Goal: Information Seeking & Learning: Learn about a topic

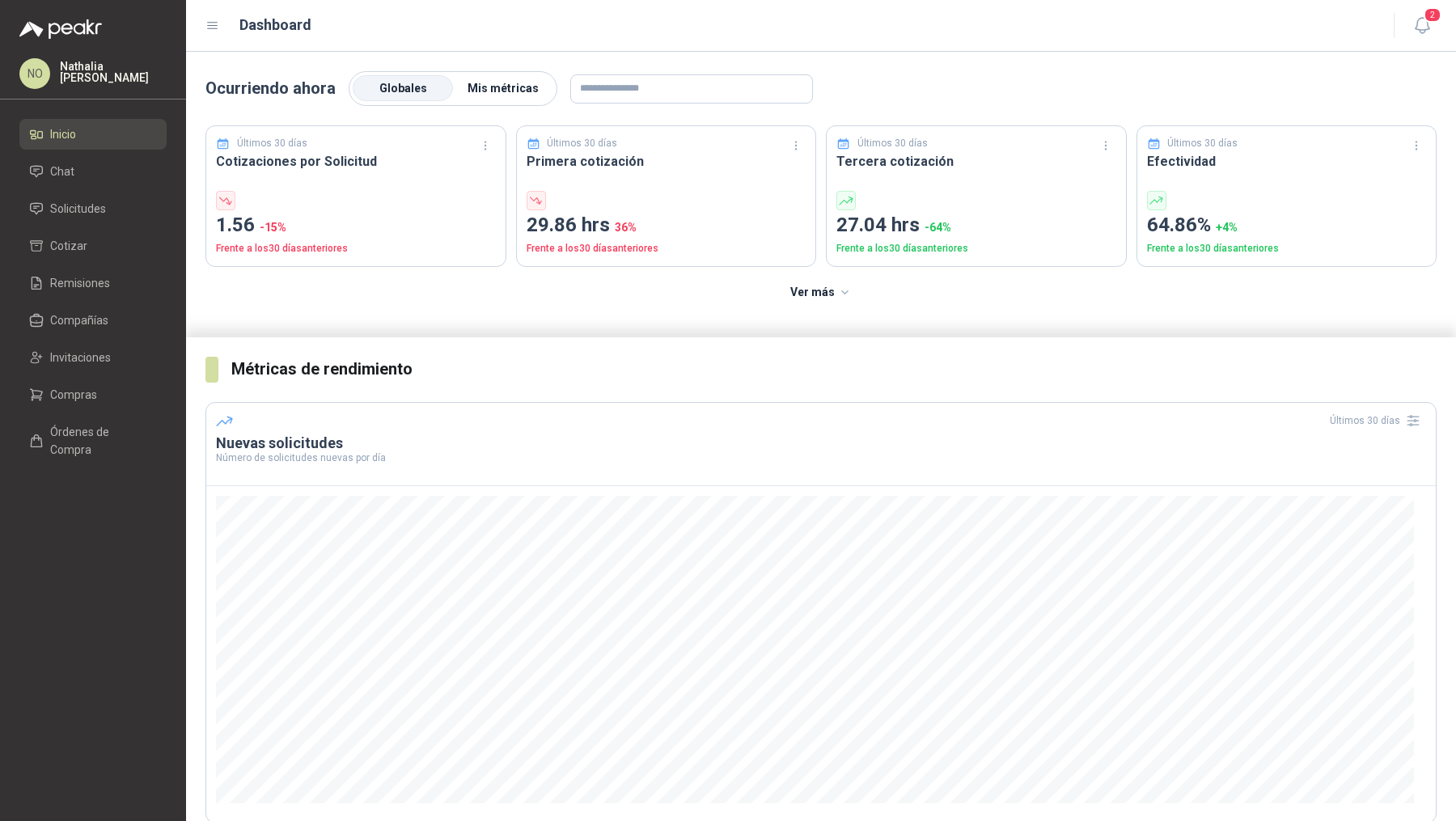
click at [489, 88] on span "Mis métricas" at bounding box center [503, 89] width 72 height 13
click at [131, 201] on li "Solicitudes" at bounding box center [93, 208] width 128 height 18
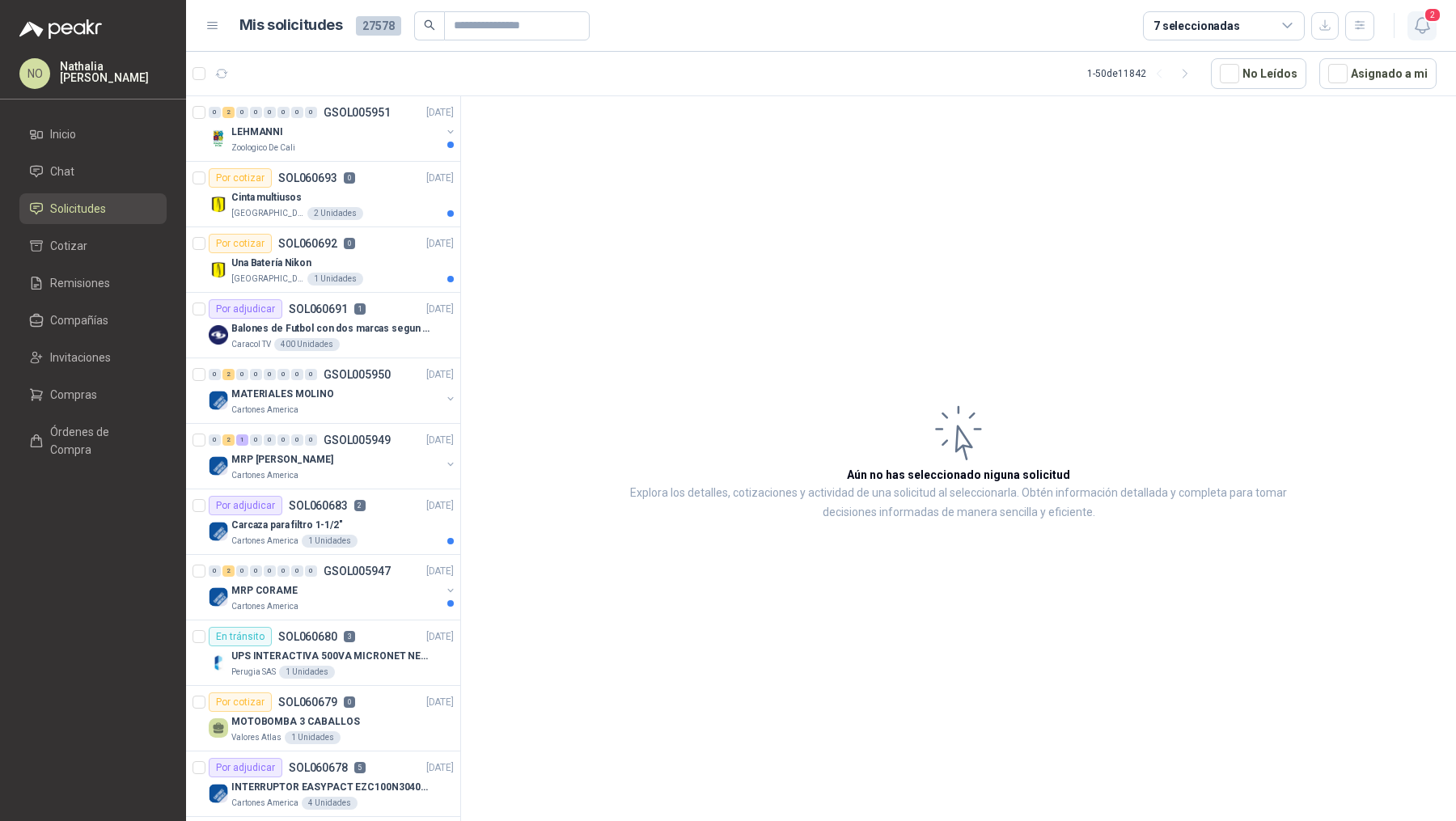
click at [1424, 25] on icon "button" at bounding box center [1422, 25] width 20 height 20
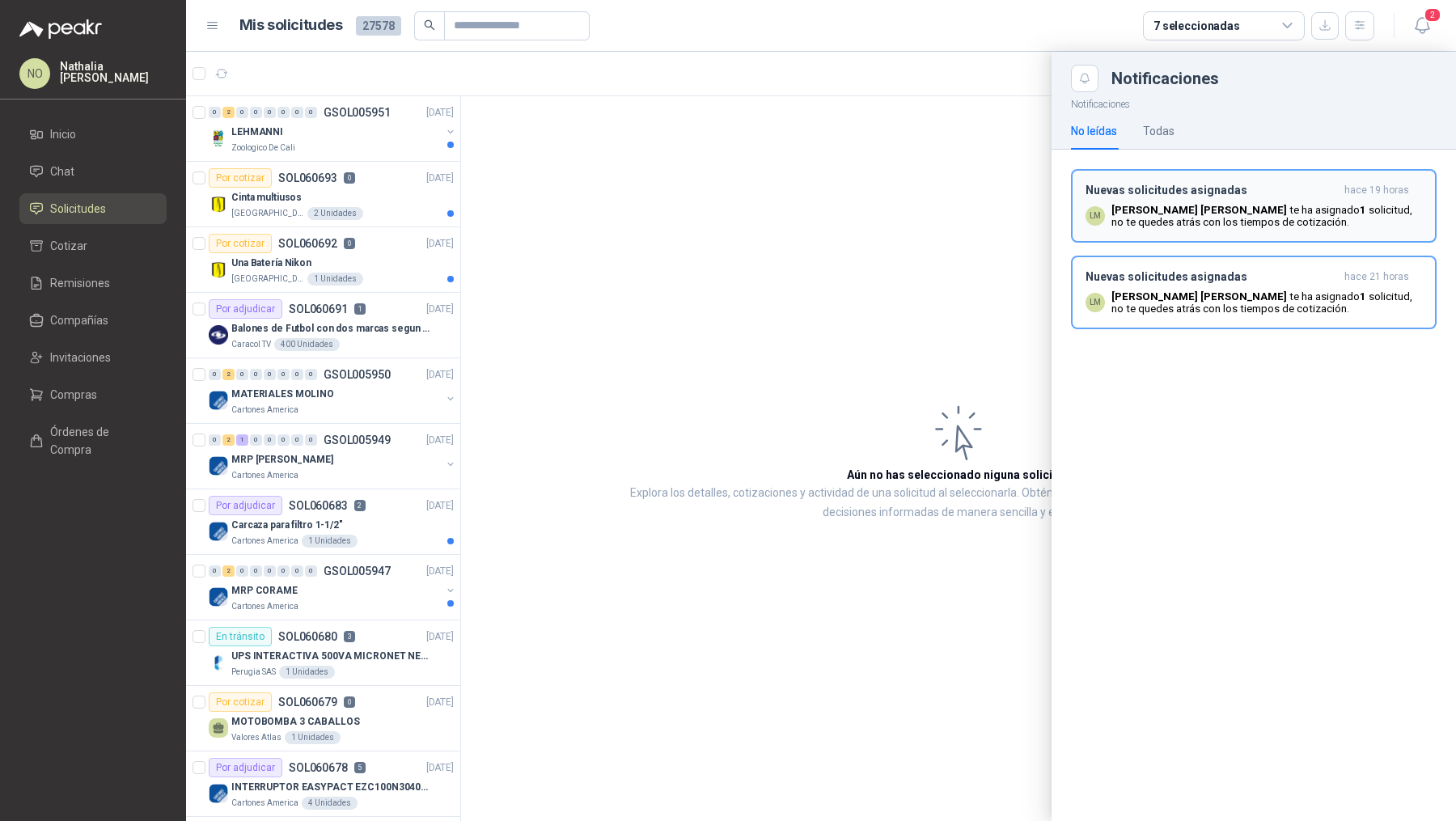
click at [1325, 198] on div "Nuevas solicitudes asignadas hace 19 horas LM [PERSON_NAME] [PERSON_NAME] ha as…" at bounding box center [1254, 205] width 336 height 45
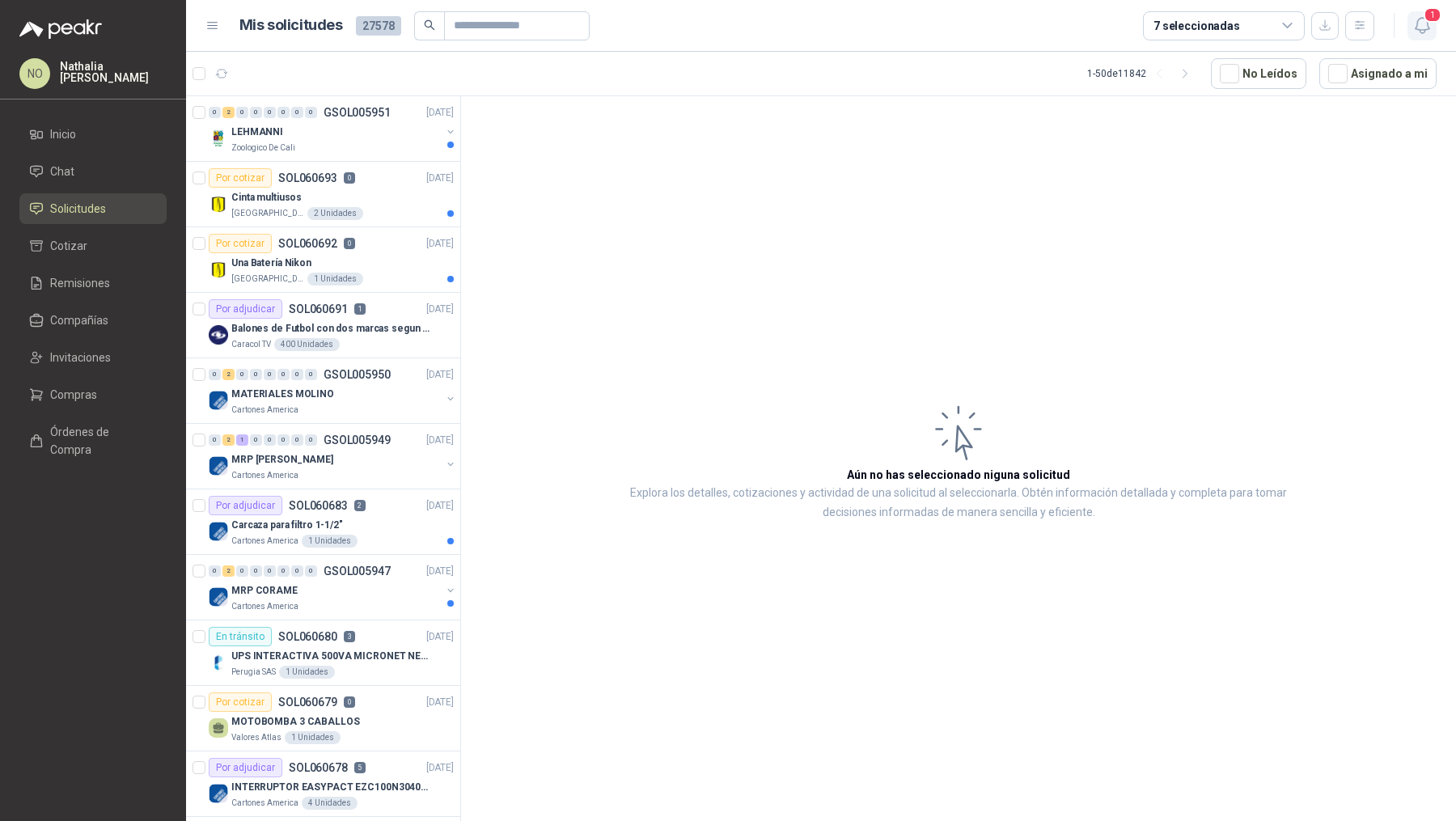
click at [1424, 23] on icon "button" at bounding box center [1422, 25] width 20 height 20
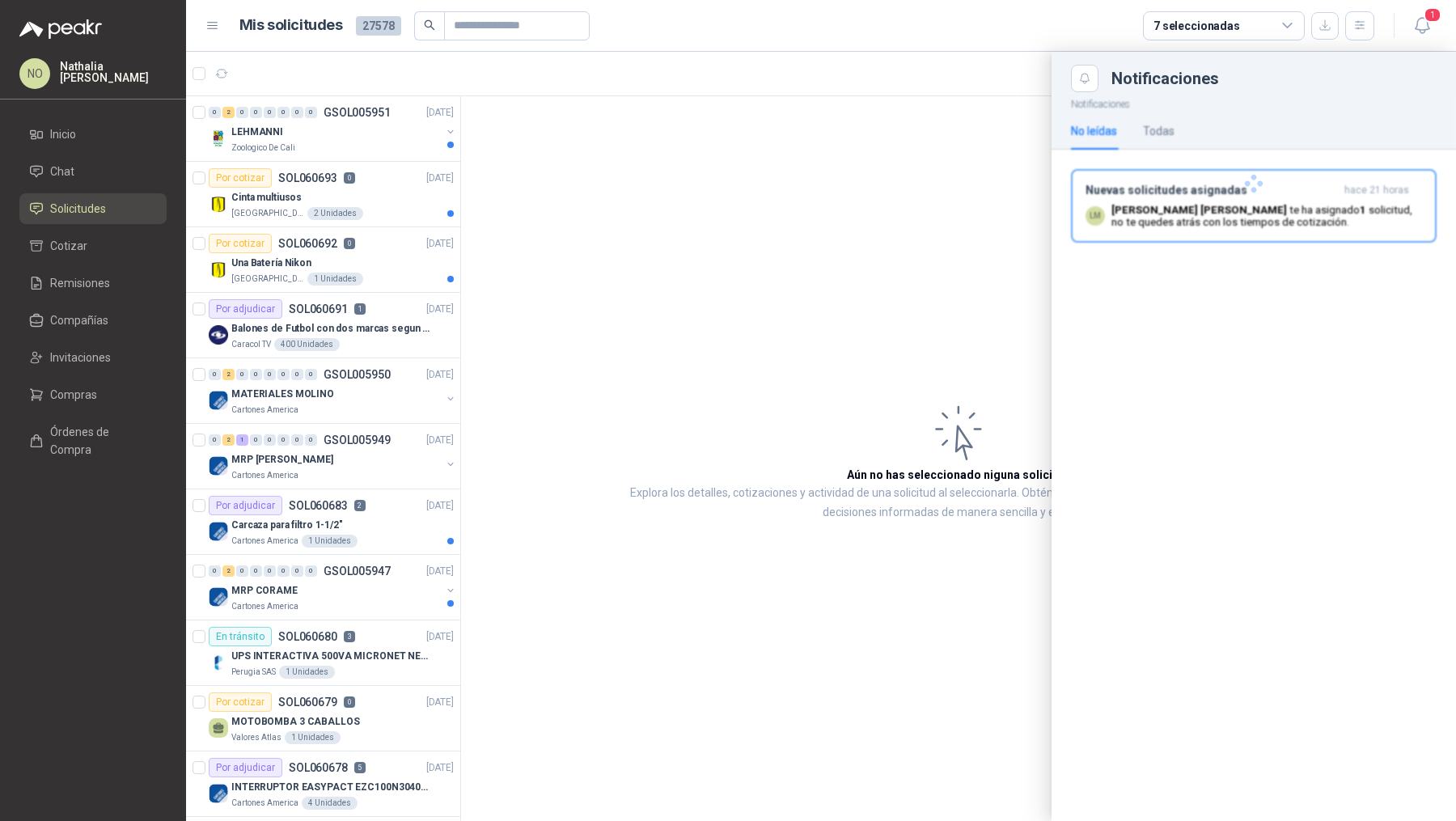
click at [1189, 224] on p "[PERSON_NAME] [PERSON_NAME] ha asignado 1 solicitud , no te quedes atrás con lo…" at bounding box center [1266, 215] width 310 height 24
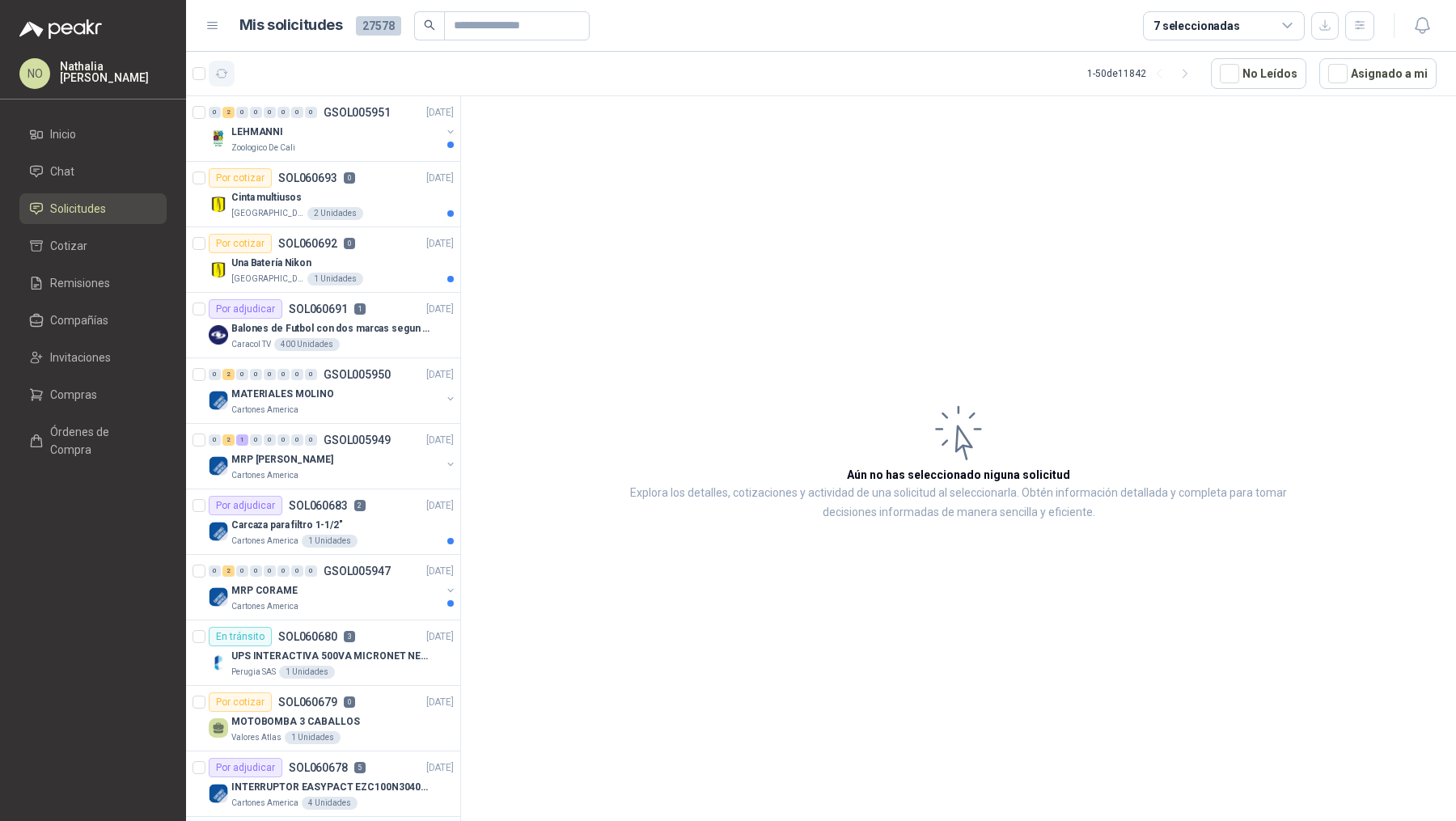
click at [224, 72] on icon "button" at bounding box center [222, 74] width 13 height 13
click at [1431, 24] on icon "button" at bounding box center [1422, 25] width 20 height 20
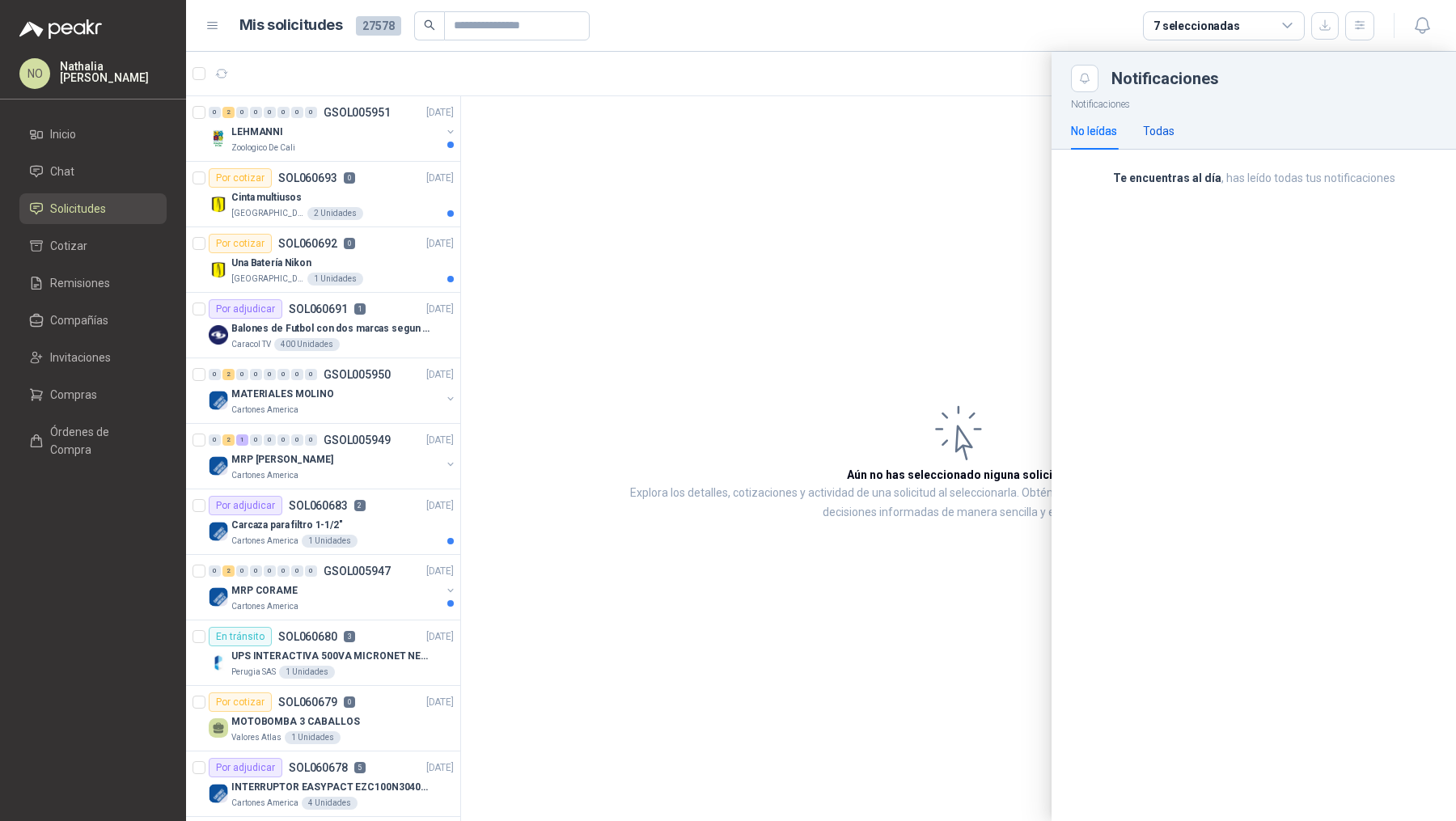
click at [1164, 125] on div "Todas" at bounding box center [1158, 131] width 32 height 18
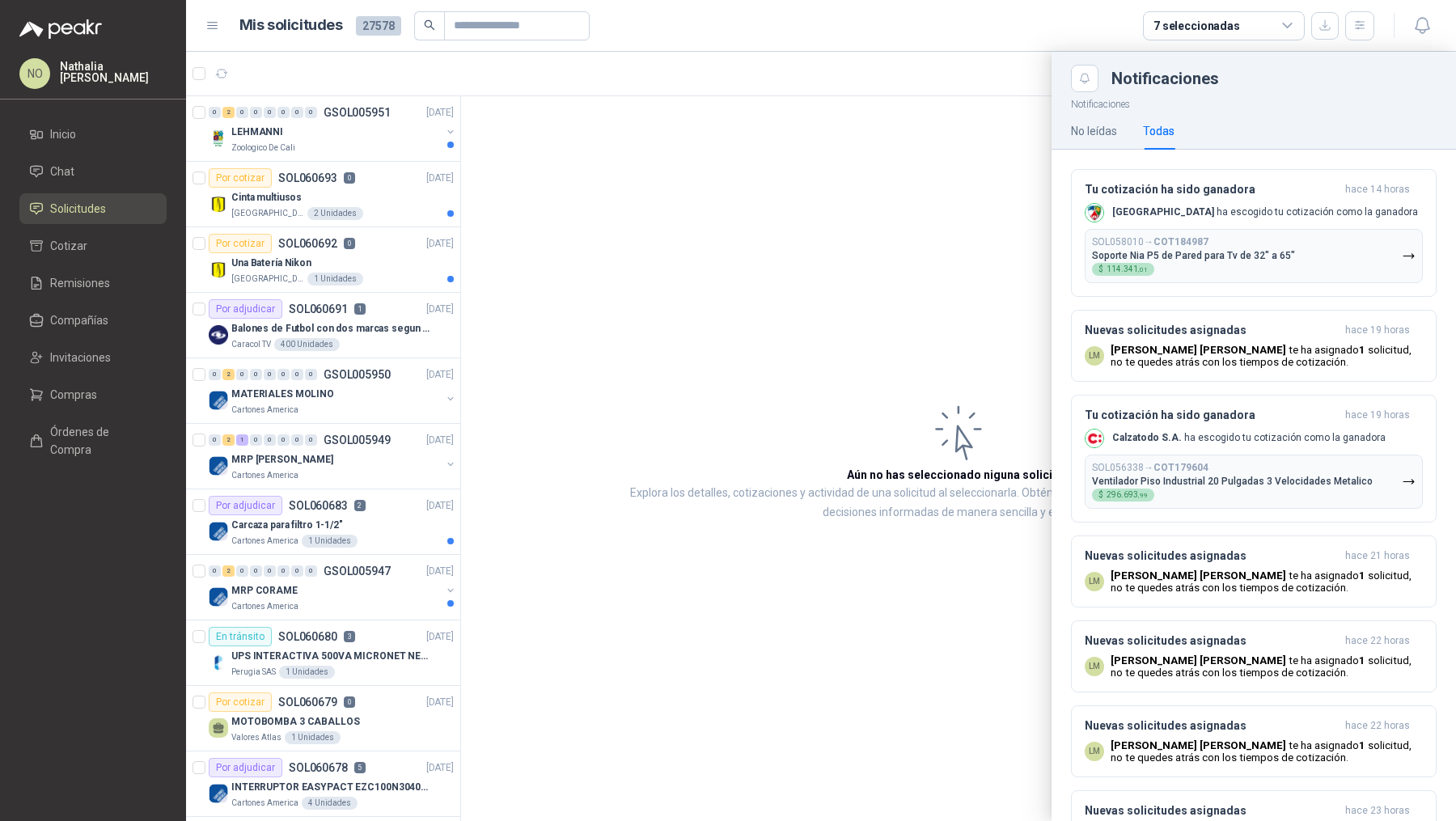
click at [1011, 88] on div at bounding box center [821, 436] width 1270 height 769
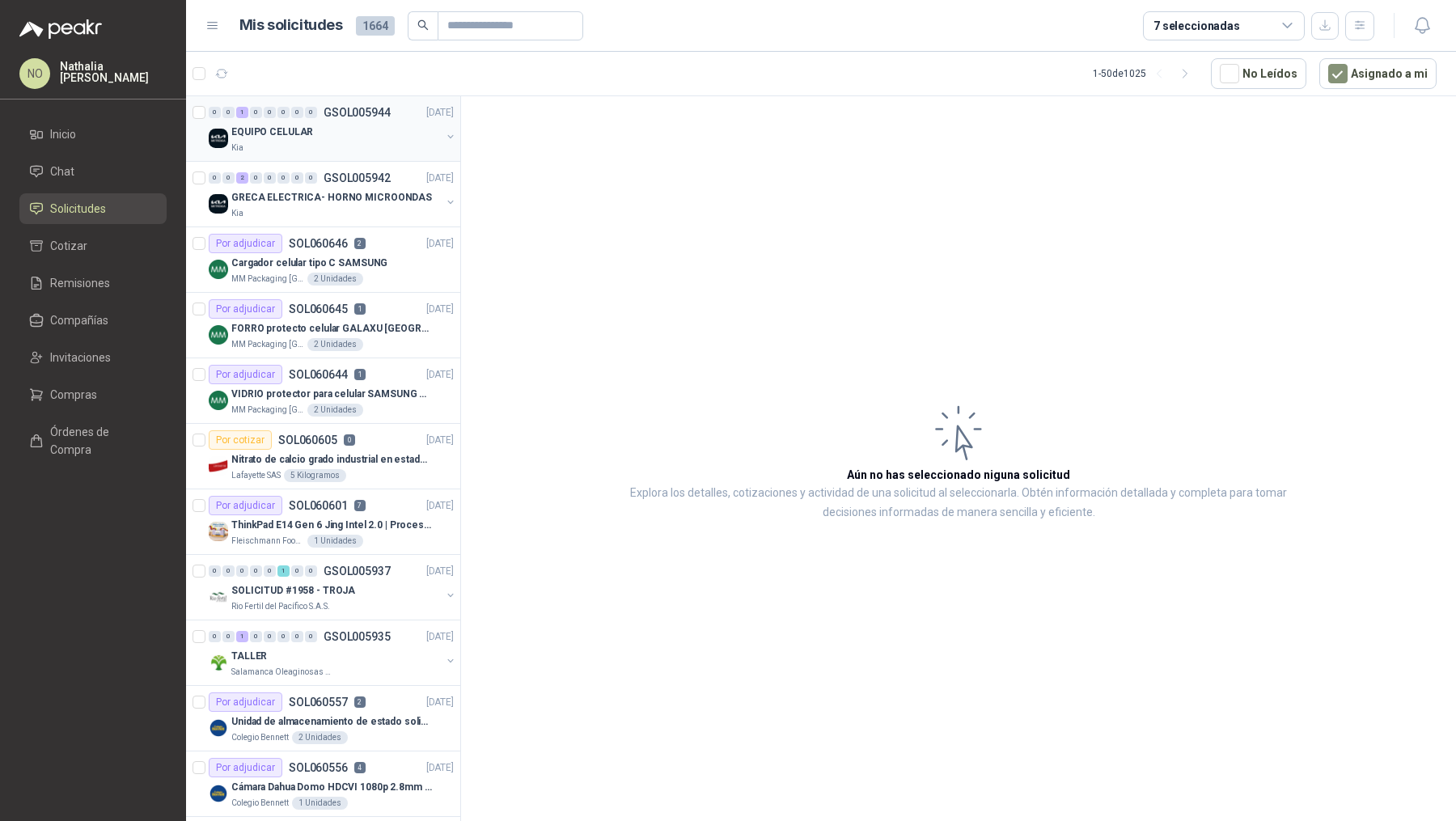
click at [385, 136] on div "EQUIPO CELULAR" at bounding box center [335, 132] width 209 height 19
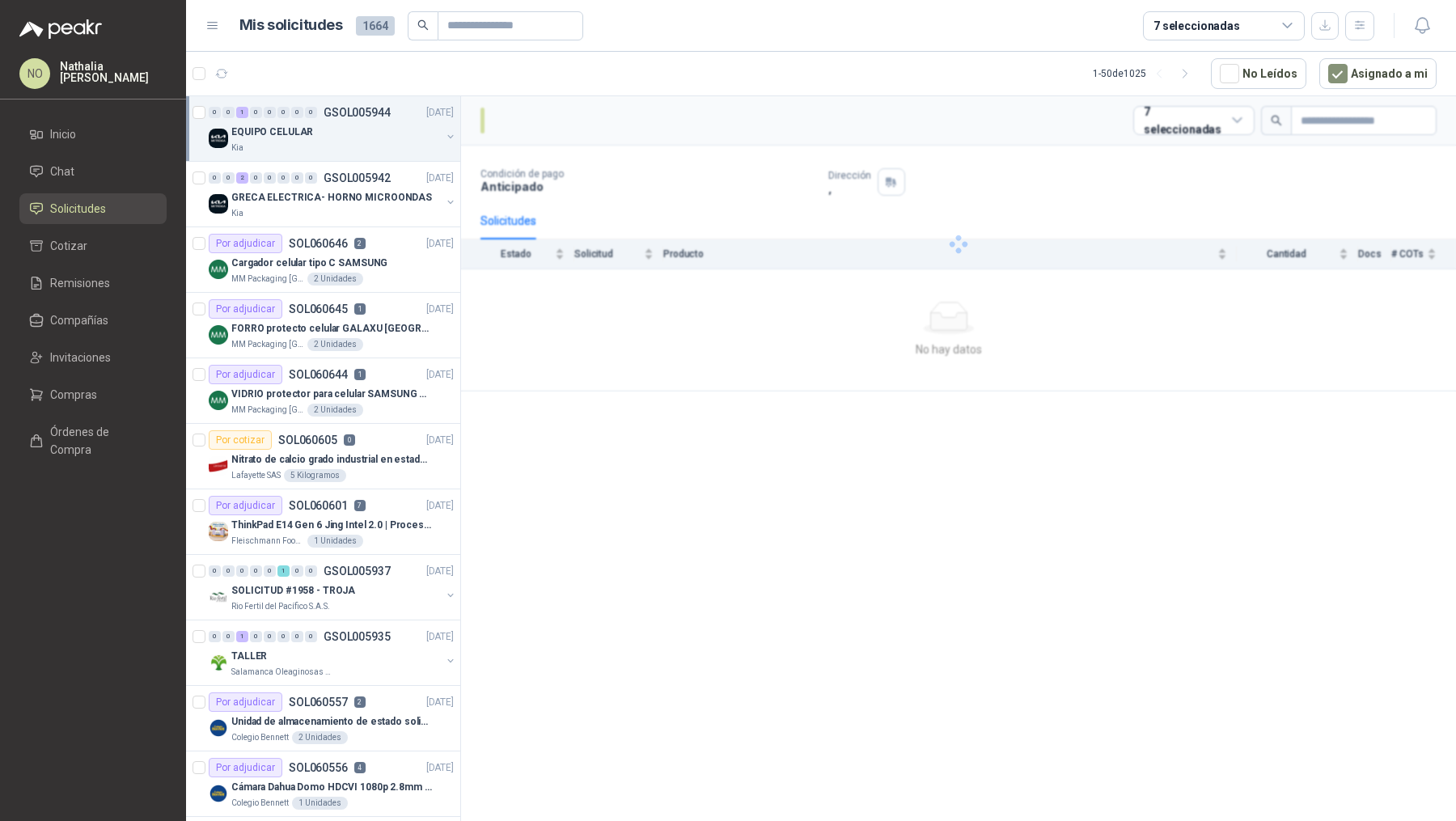
click at [385, 136] on div "EQUIPO CELULAR" at bounding box center [335, 132] width 209 height 19
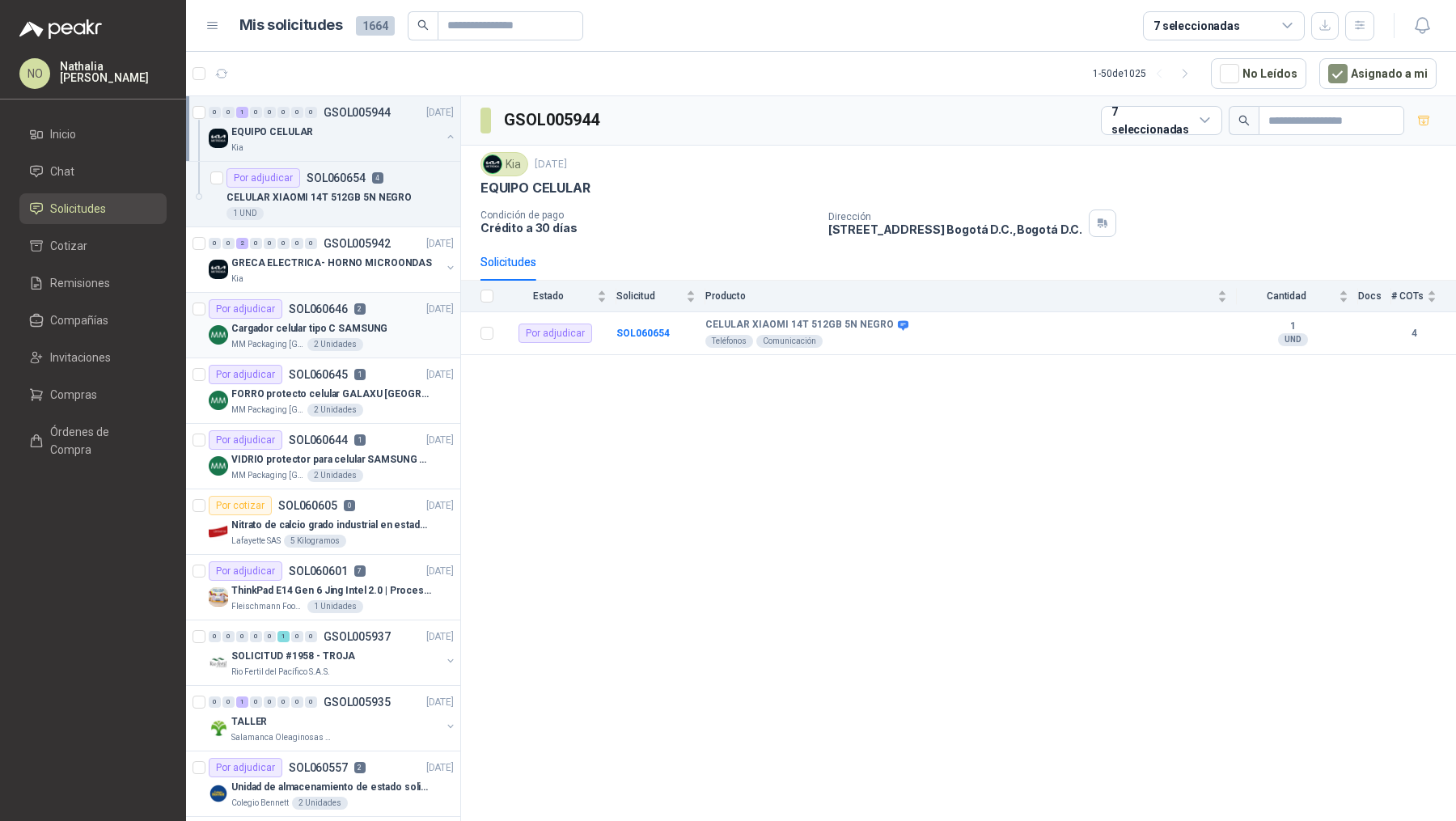
click at [362, 344] on div "MM Packaging Colombia 2 Unidades" at bounding box center [342, 345] width 222 height 13
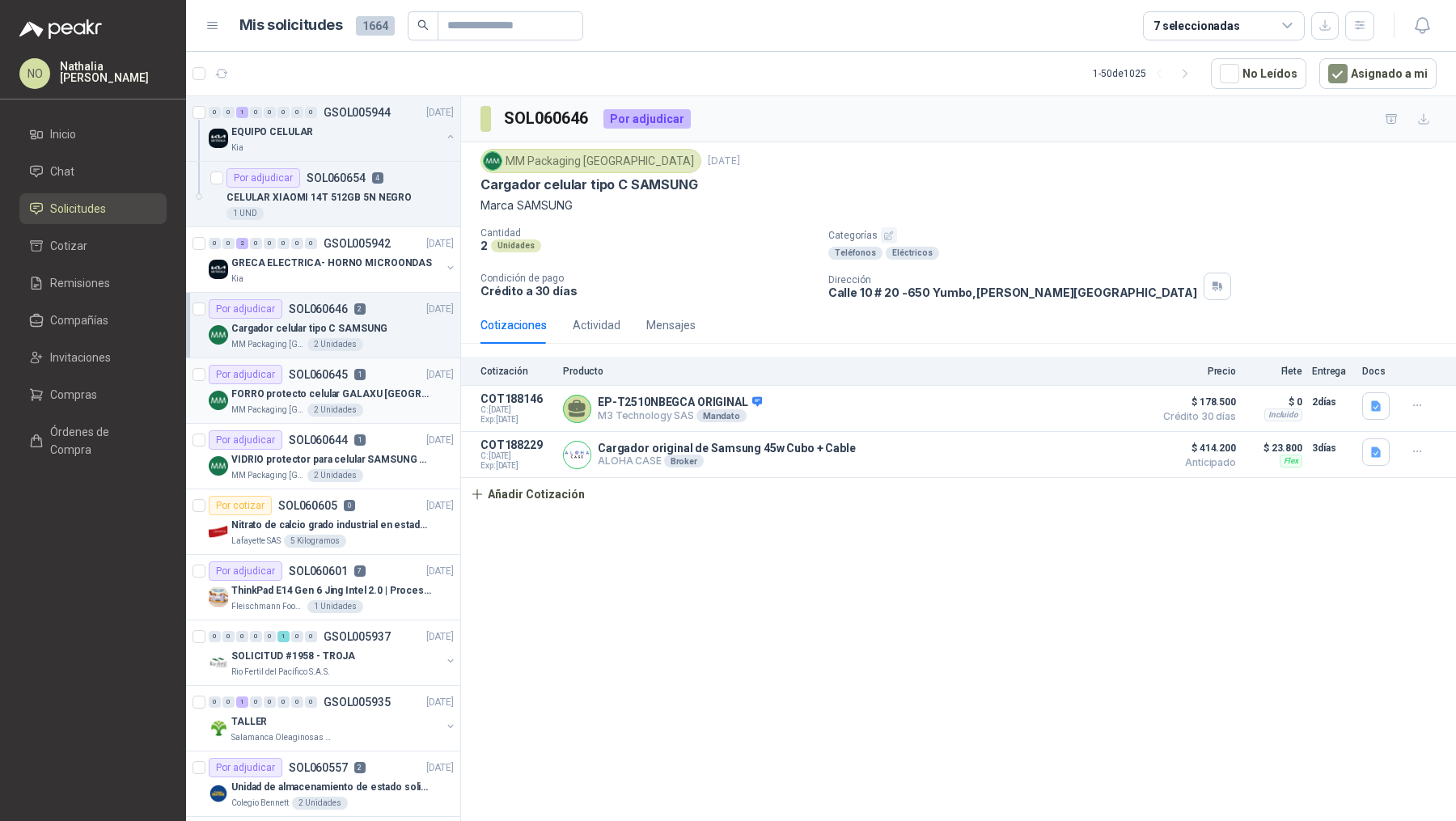
click at [373, 394] on p "FORRO protecto celular GALAXU [GEOGRAPHIC_DATA] A16 5G" at bounding box center [331, 394] width 201 height 15
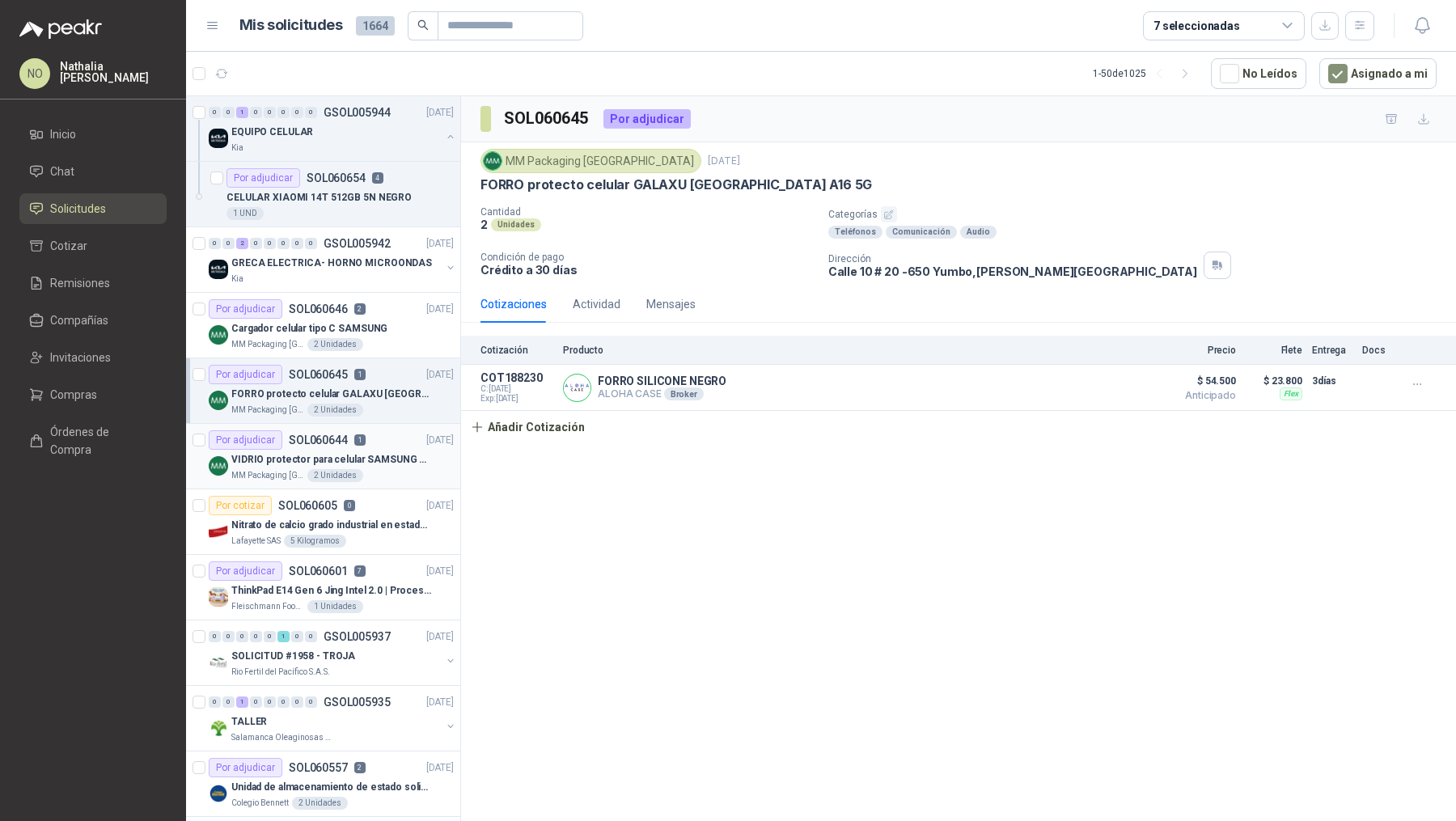
click at [376, 454] on p "VIDRIO protector para celular SAMSUNG GALAXI A16 5G" at bounding box center [331, 459] width 201 height 15
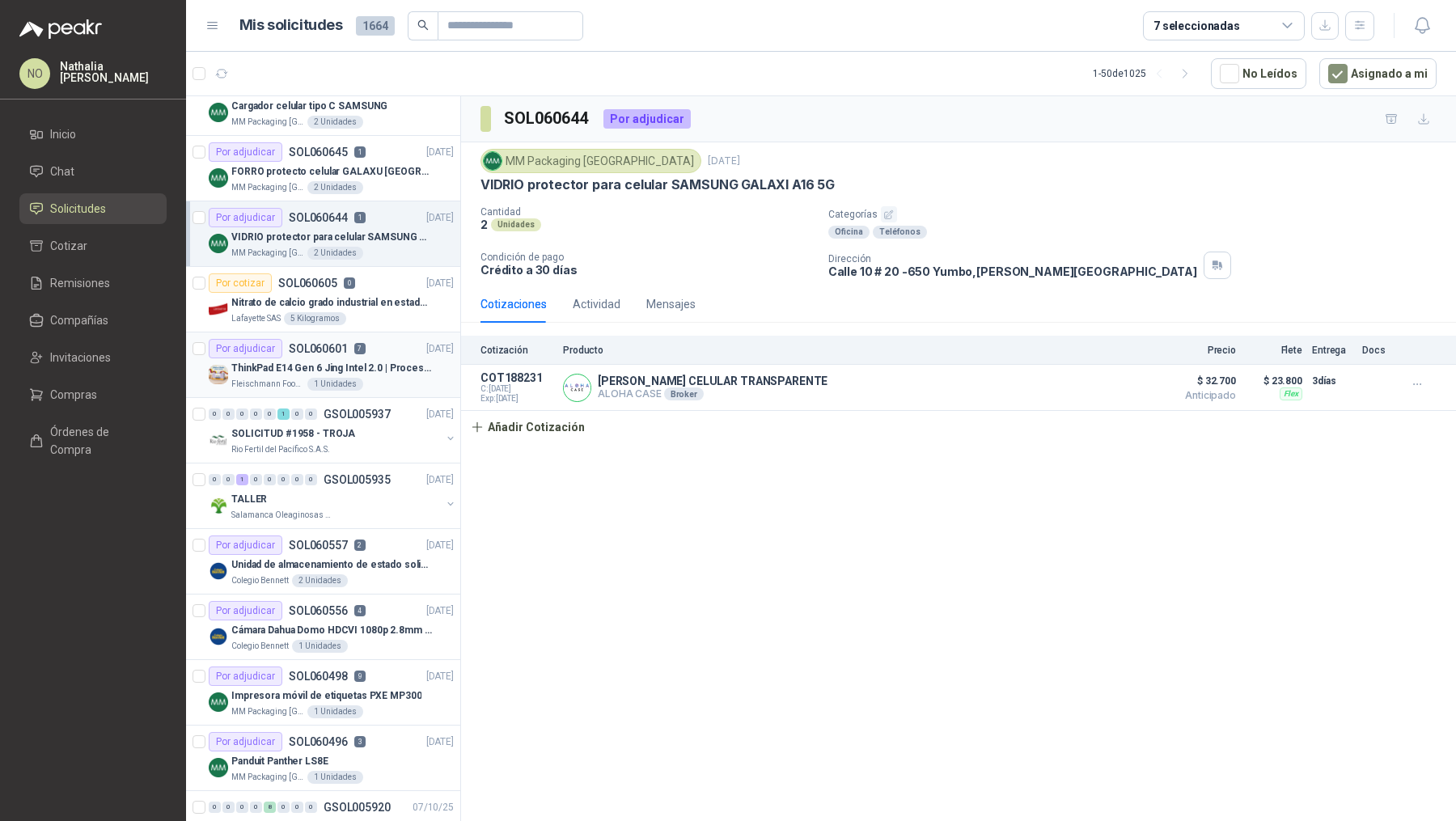
scroll to position [241, 0]
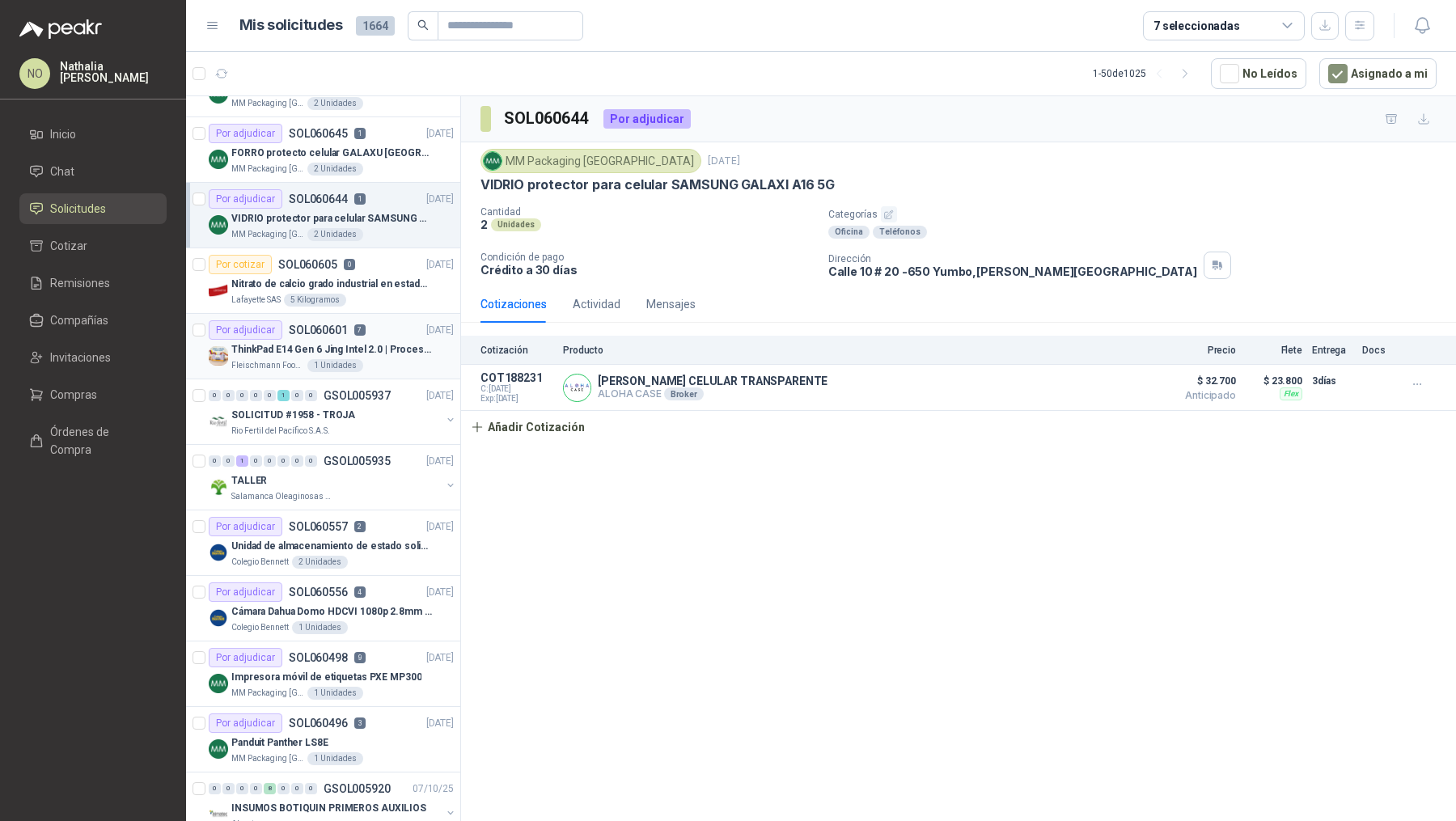
click at [374, 354] on div "ThinkPad E14 Gen 6 Jing Intel 2.0 | Procesador Intel Core Ultra 5 125U ( 12" at bounding box center [342, 349] width 222 height 19
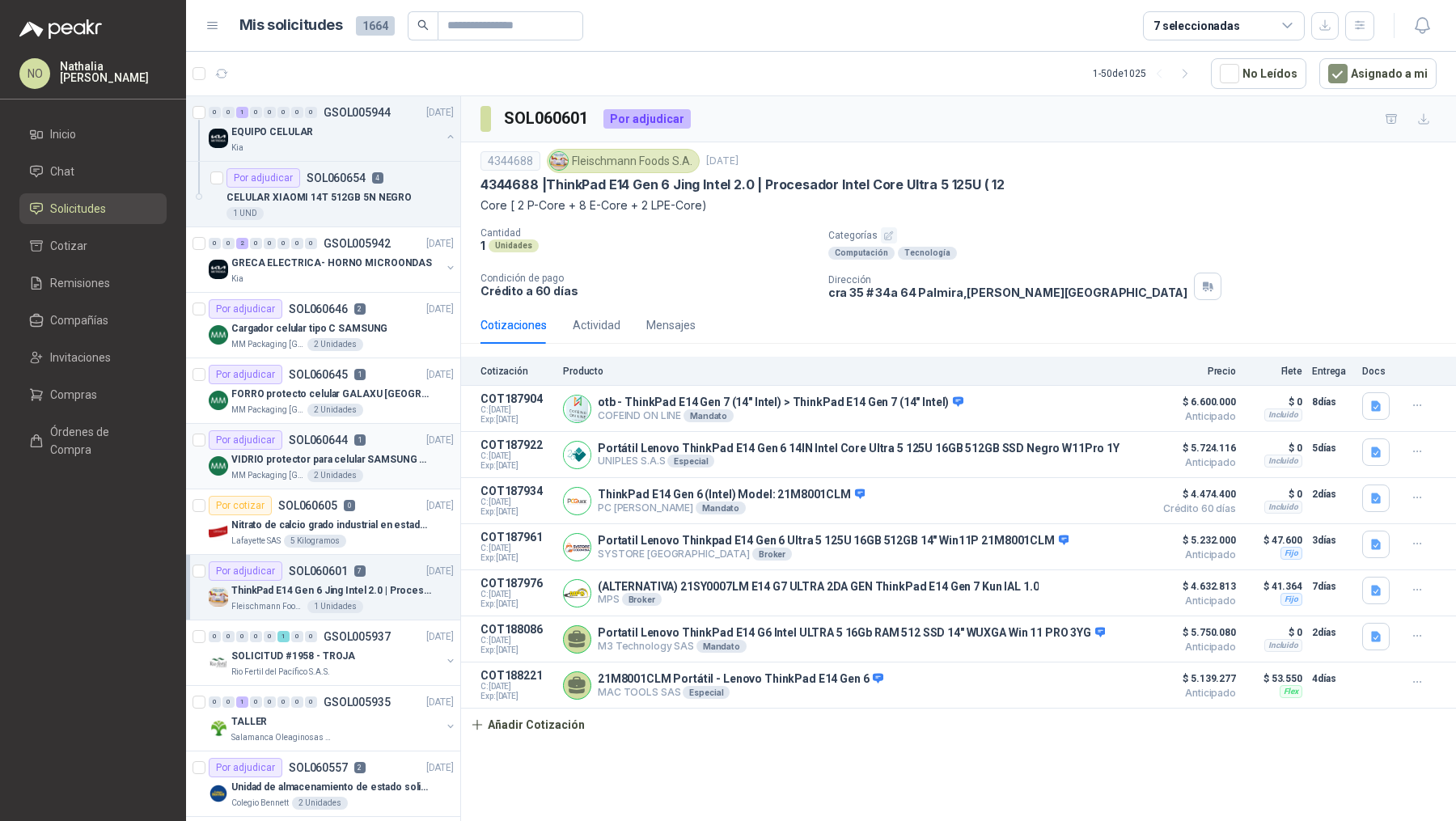
click at [397, 207] on div "1 UND" at bounding box center [340, 214] width 227 height 13
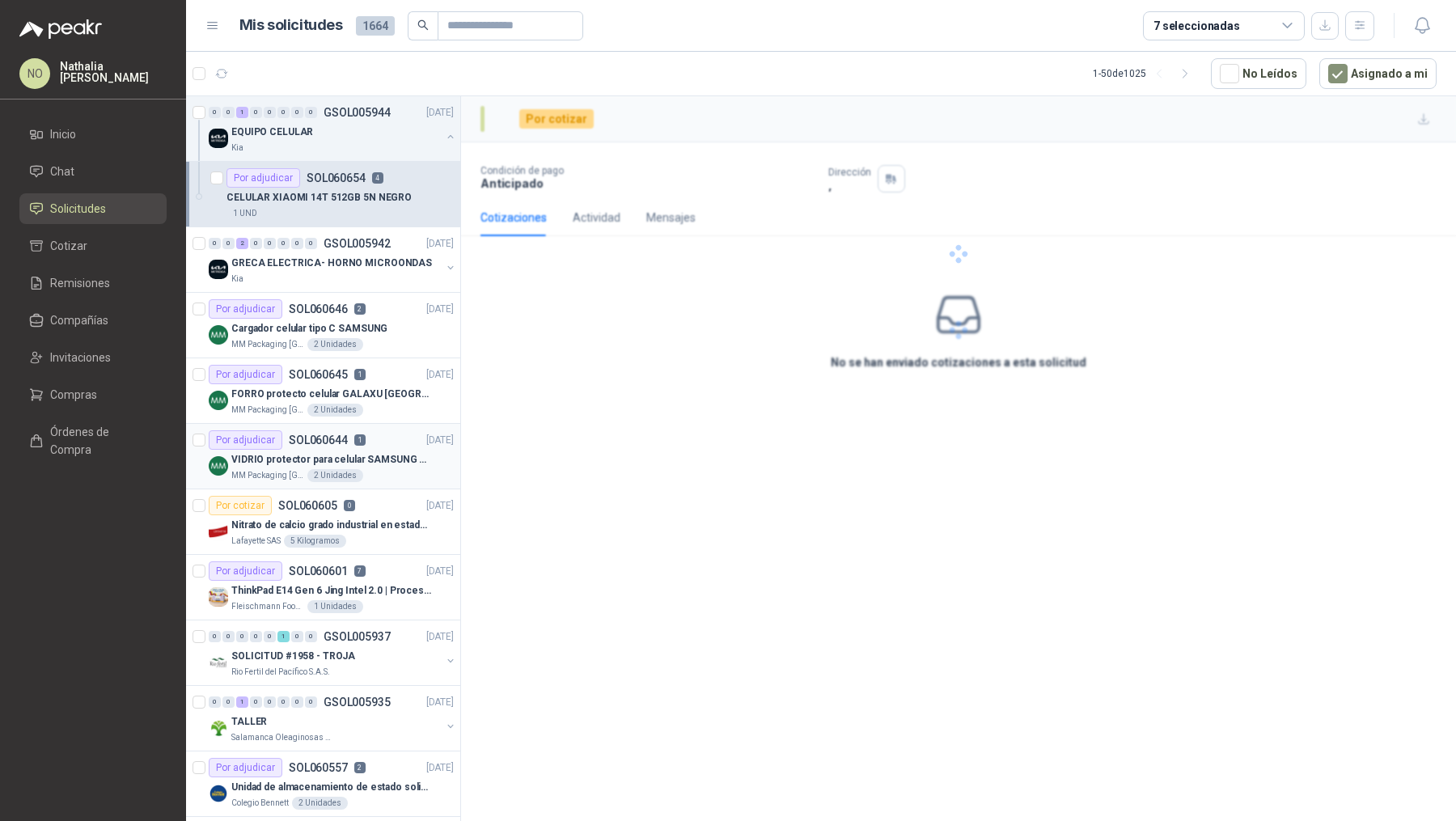
click at [397, 207] on div "1 UND" at bounding box center [340, 214] width 227 height 13
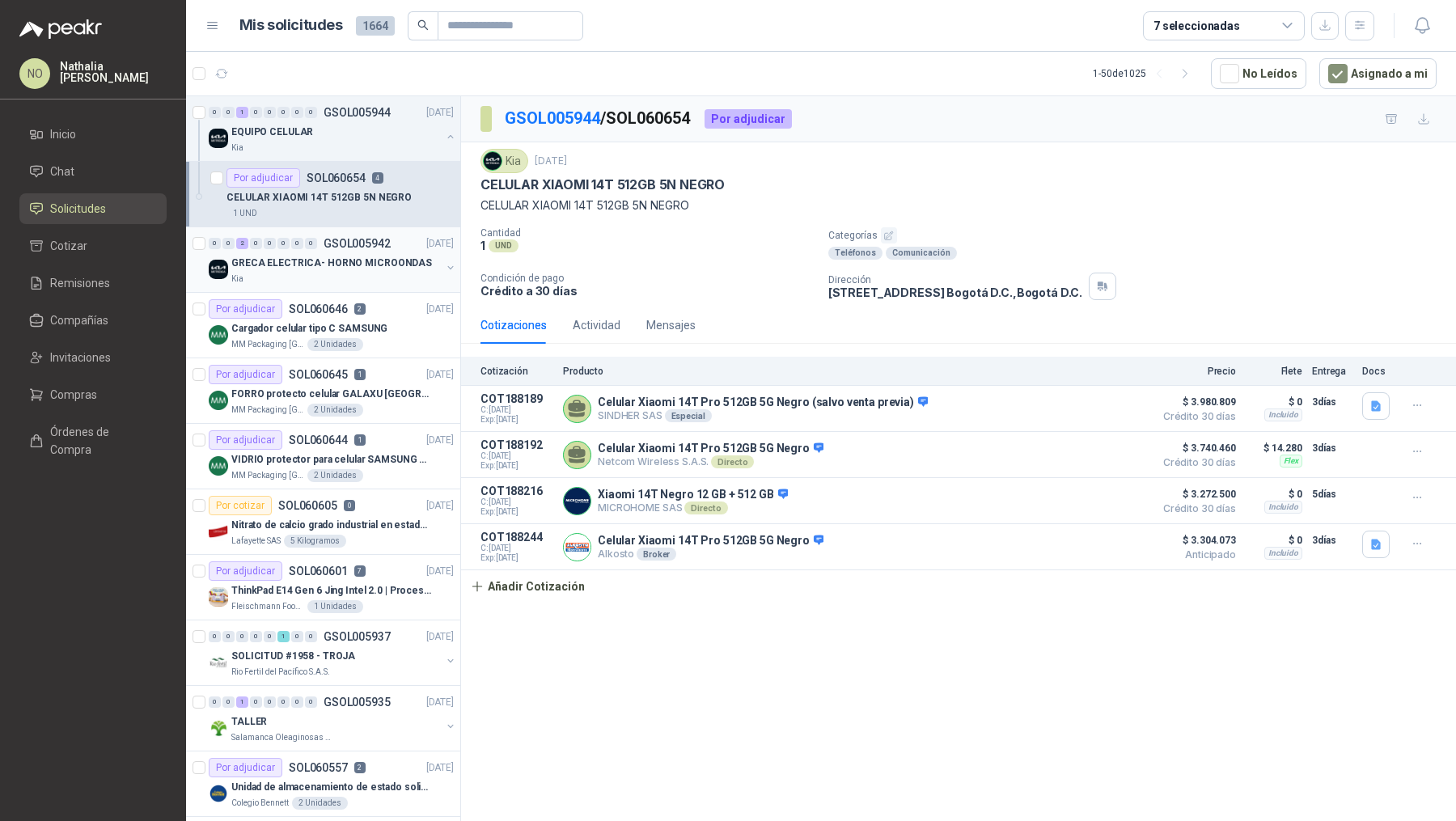
click at [386, 253] on div "GRECA ELECTRICA- HORNO MICROONDAS" at bounding box center [335, 263] width 209 height 19
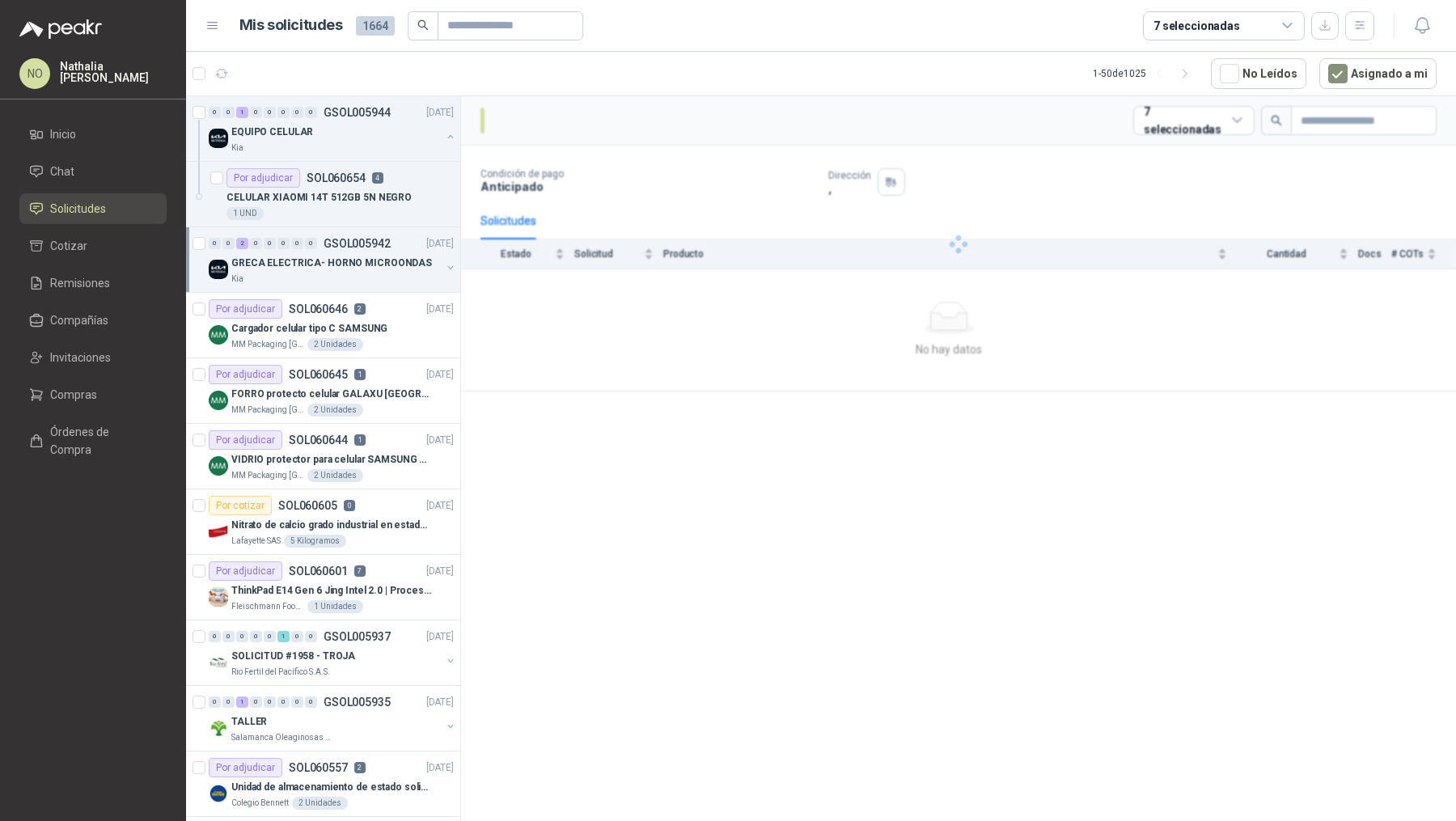
click at [386, 253] on div "GRECA ELECTRICA- HORNO MICROONDAS" at bounding box center [335, 263] width 209 height 19
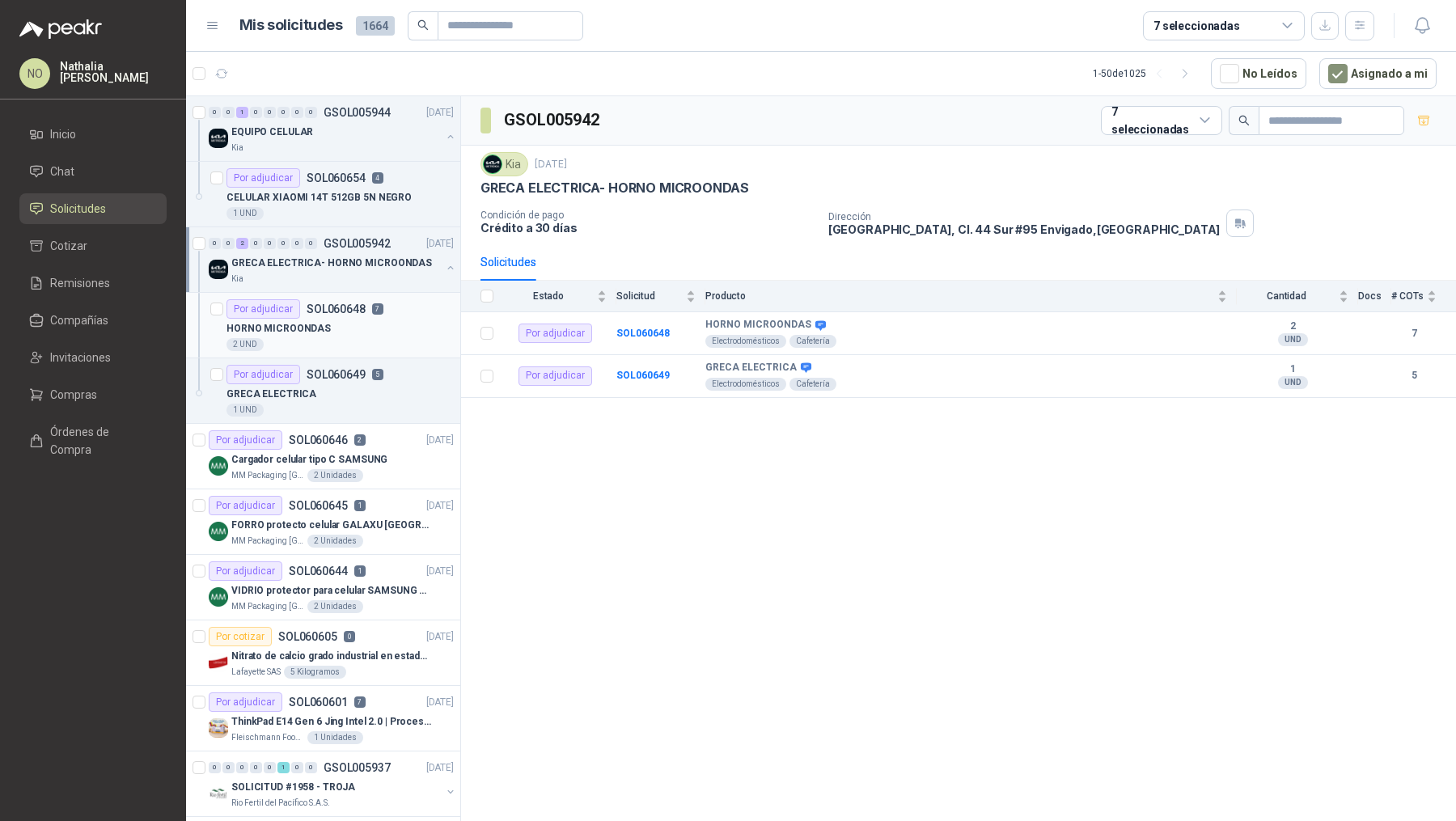
click at [375, 299] on div "Por adjudicar SOL060648 7" at bounding box center [305, 308] width 157 height 19
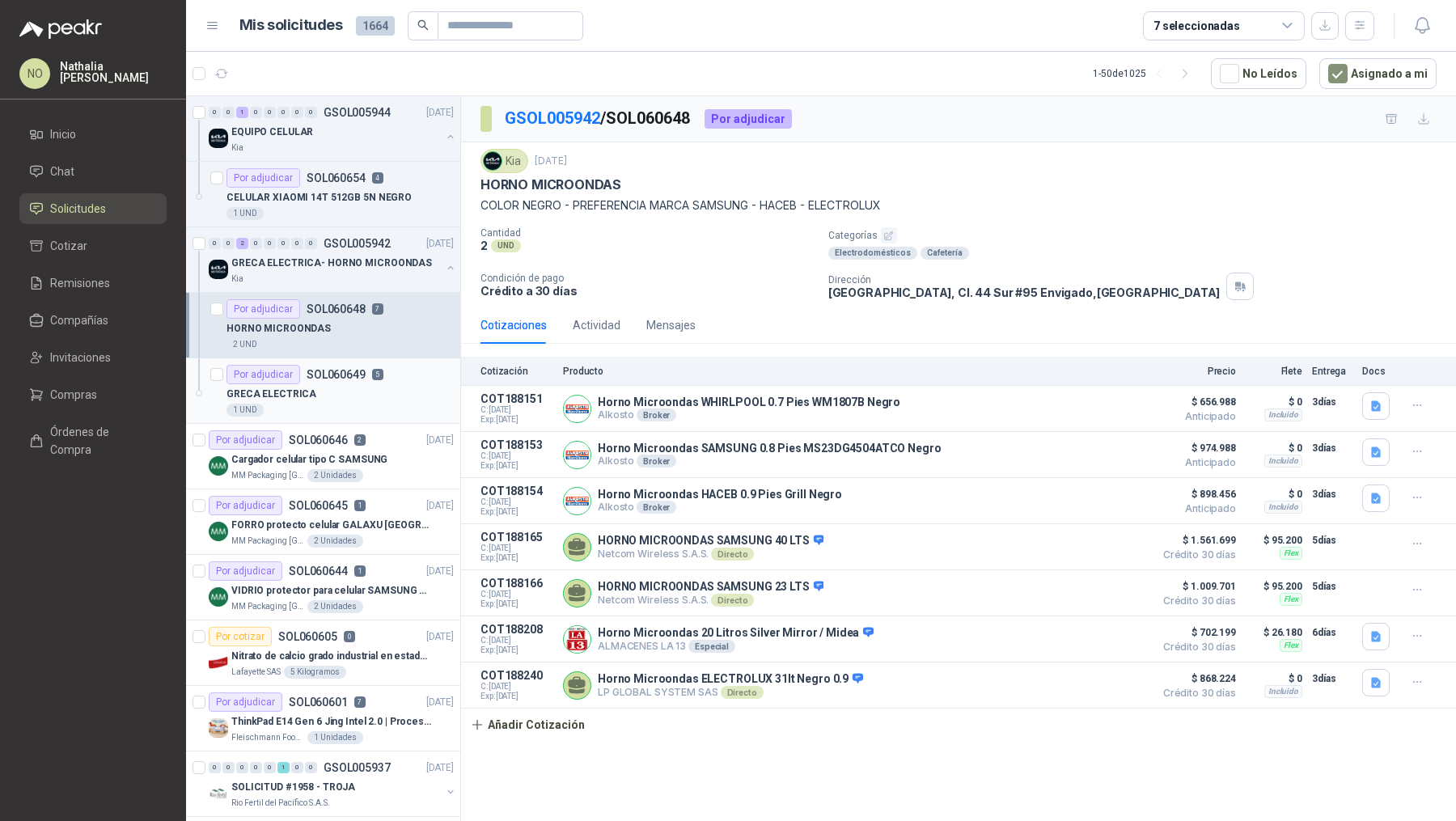
click at [391, 369] on div "Por adjudicar SOL060649 5" at bounding box center [340, 374] width 227 height 19
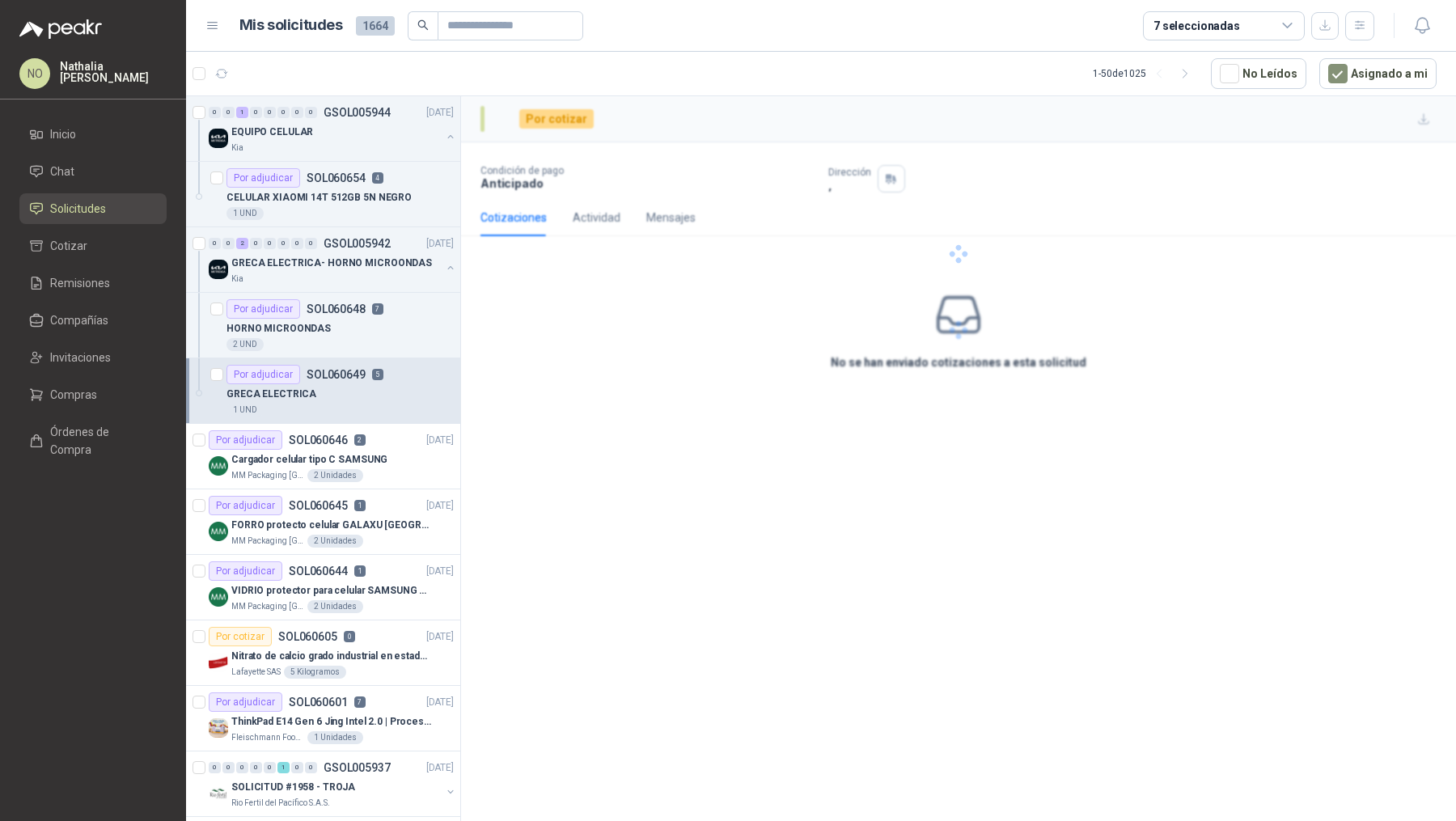
click at [391, 369] on div "Por adjudicar SOL060649 5" at bounding box center [340, 374] width 227 height 19
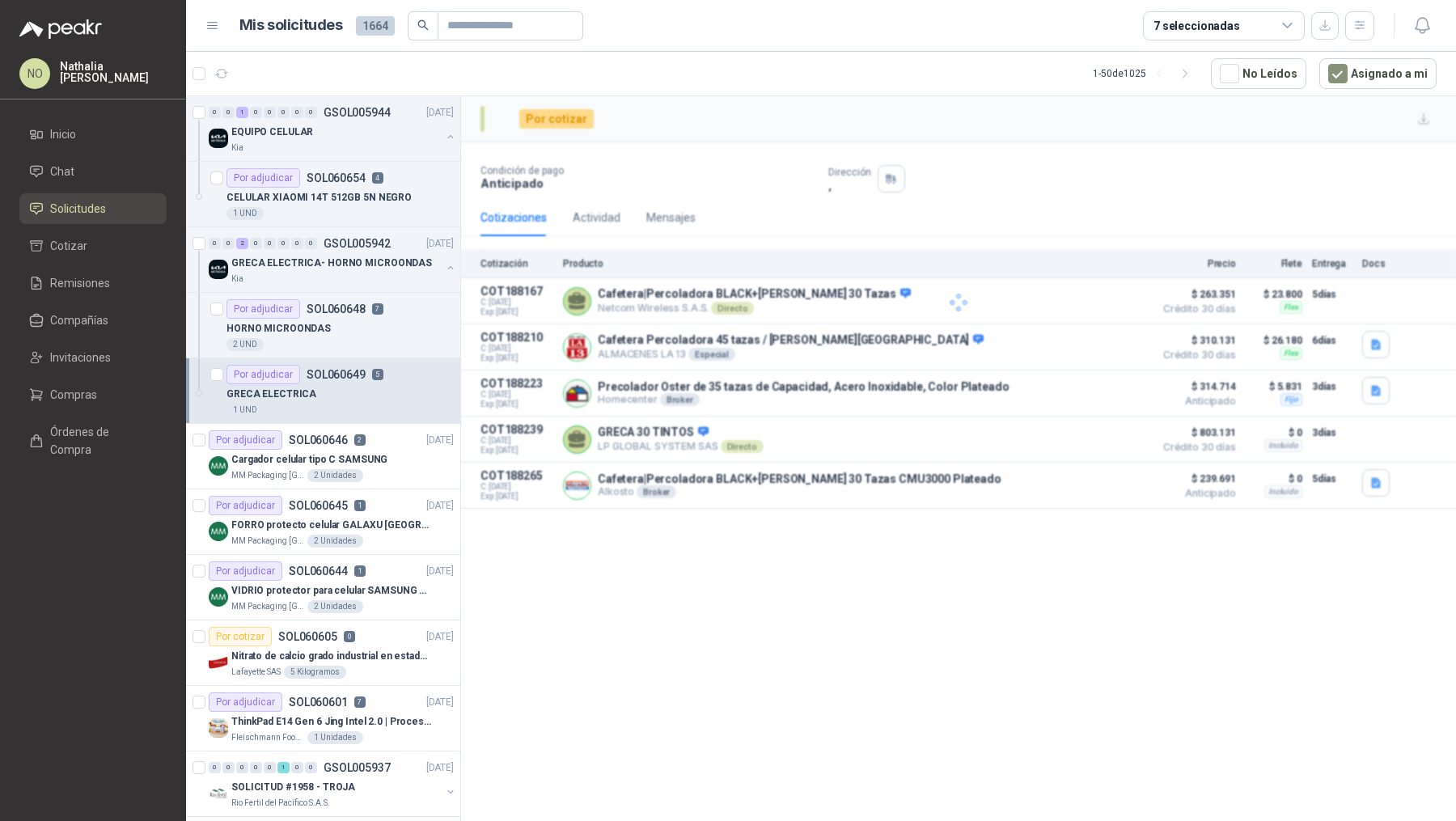
click at [391, 369] on div "Por adjudicar SOL060649 5" at bounding box center [340, 374] width 227 height 19
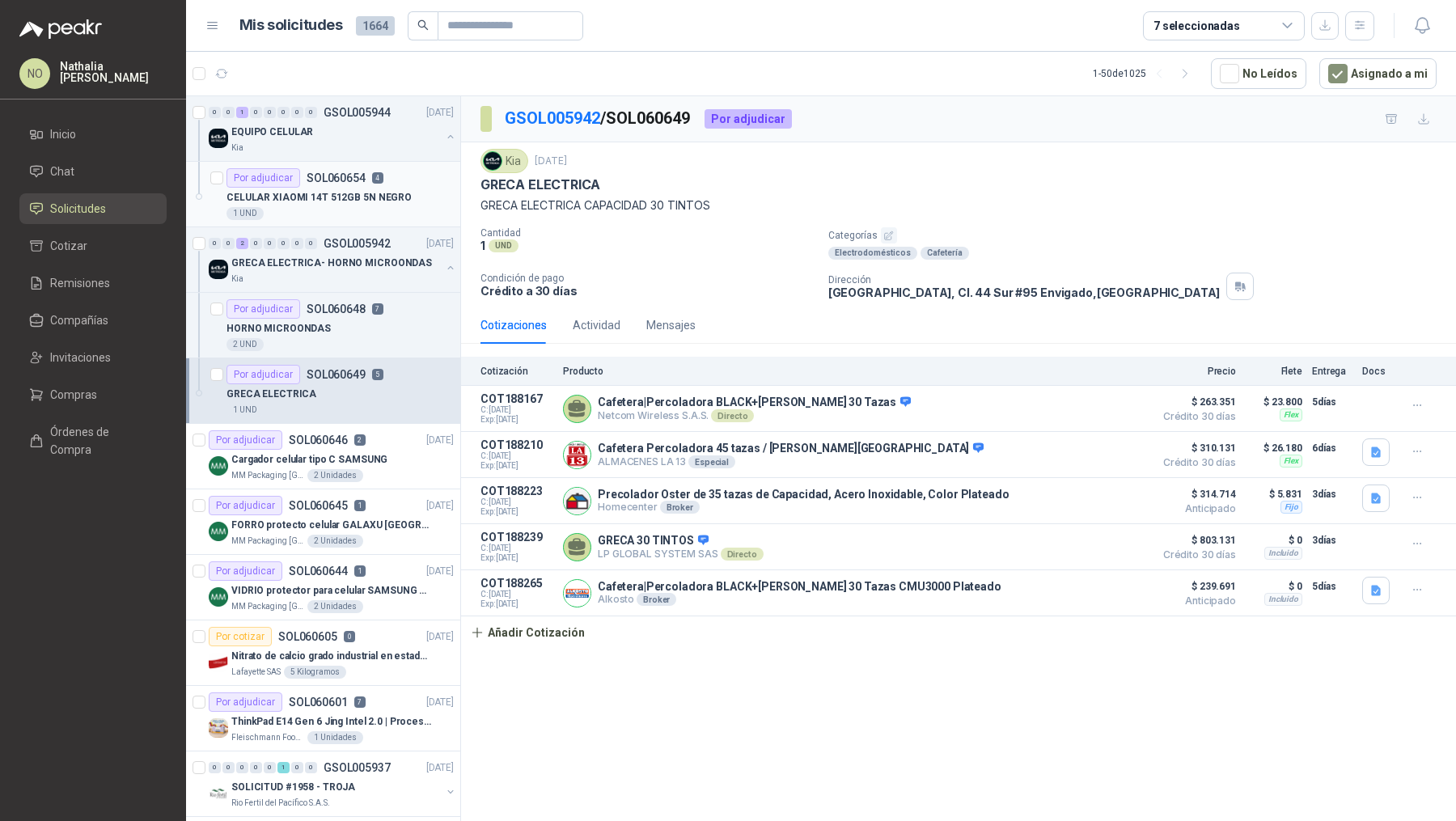
click at [400, 208] on div "1 UND" at bounding box center [340, 214] width 227 height 13
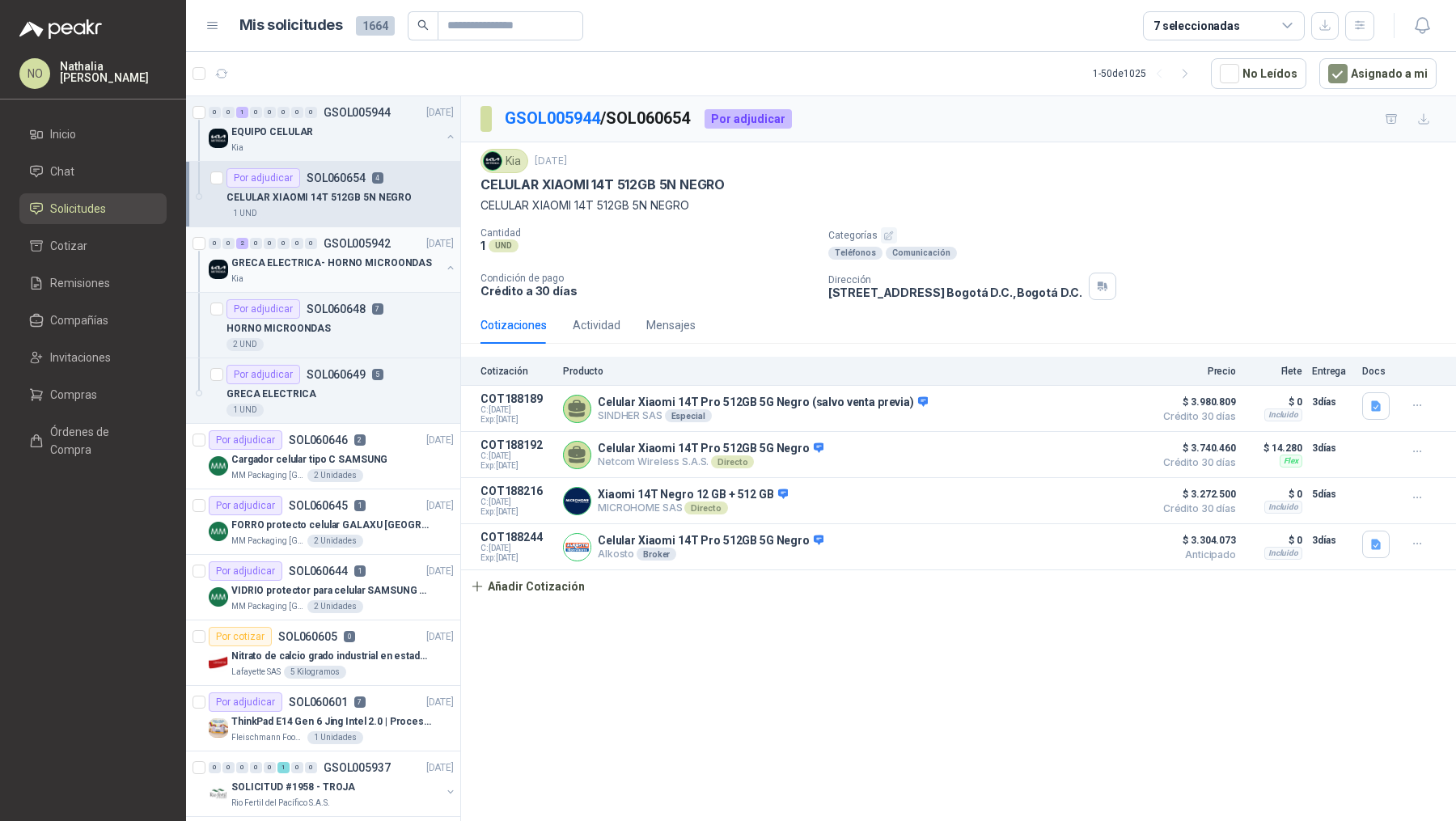
click at [377, 276] on div "Kia" at bounding box center [335, 279] width 209 height 13
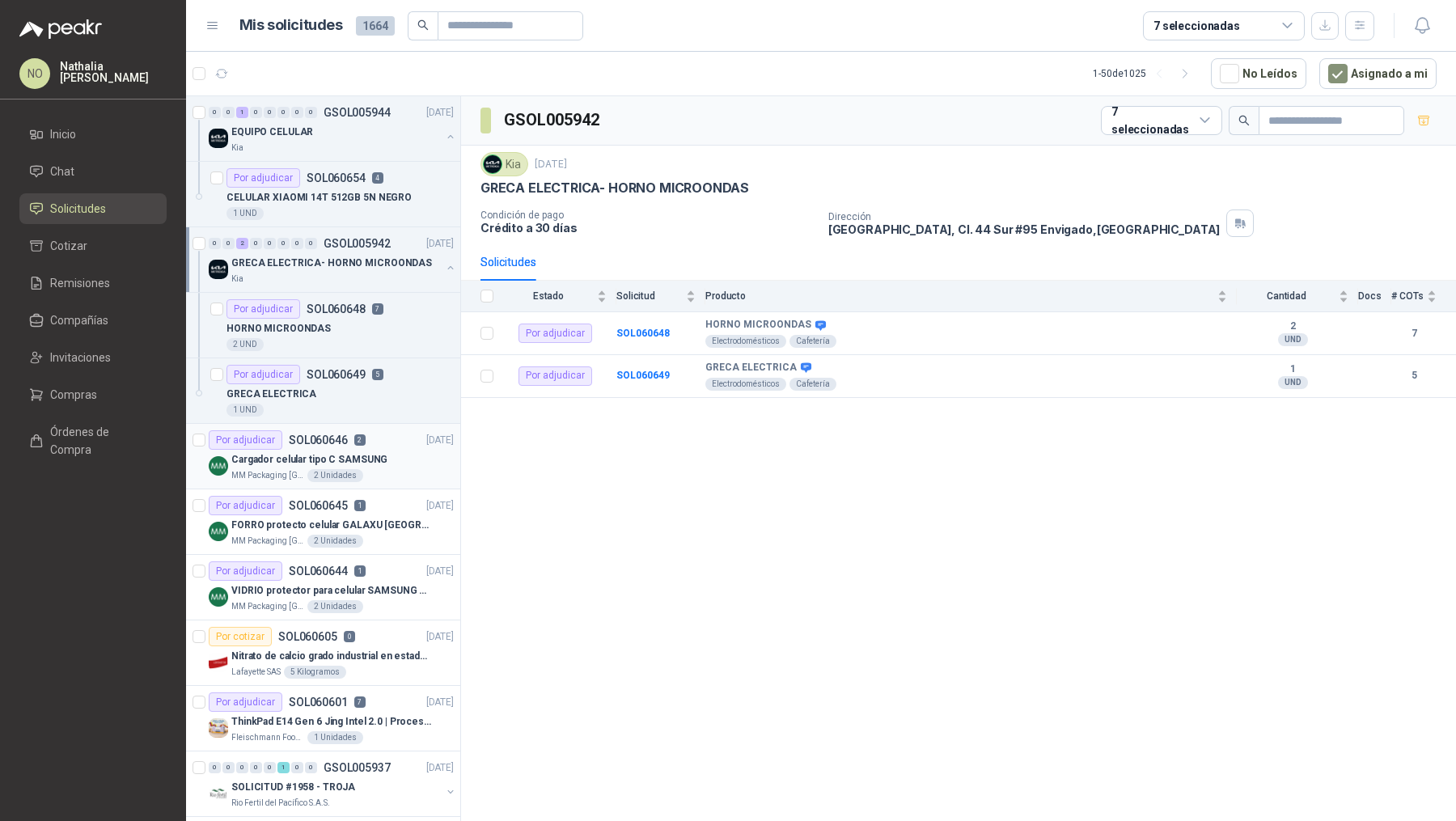
click at [372, 460] on p "Cargador celular tipo C SAMSUNG" at bounding box center [308, 459] width 156 height 15
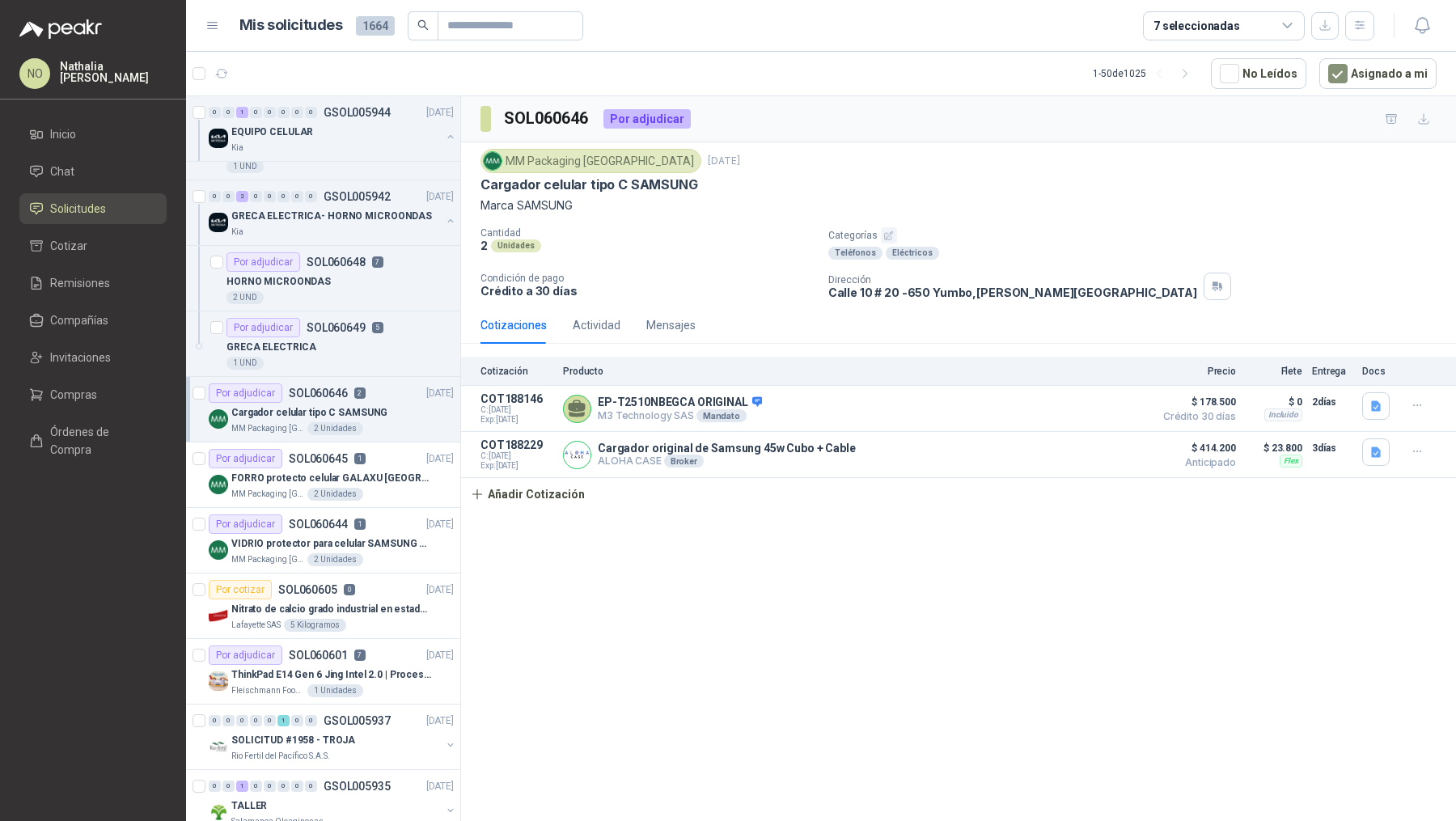
scroll to position [56, 0]
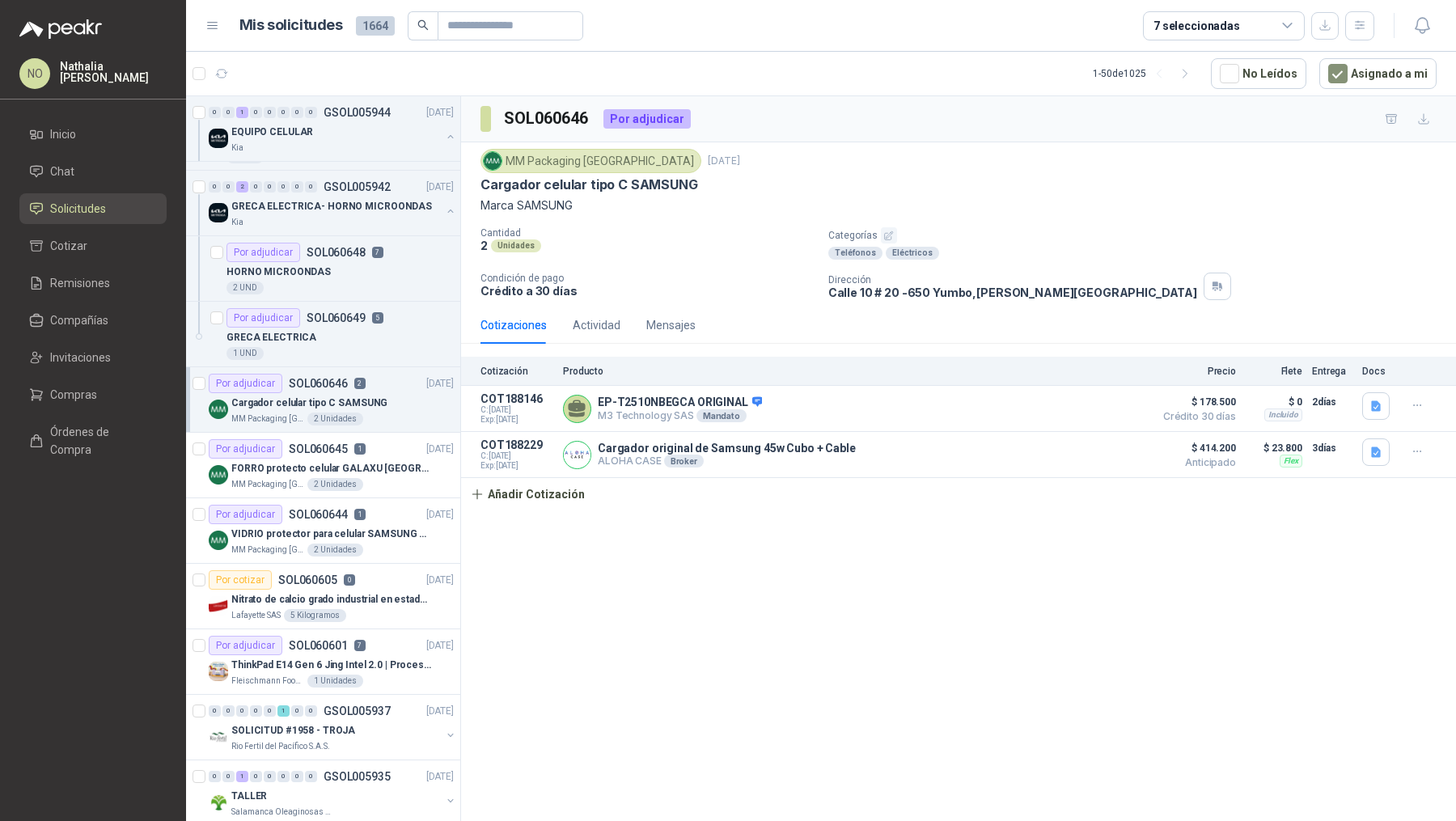
click at [372, 461] on p "FORRO protecto celular GALAXU [GEOGRAPHIC_DATA] A16 5G" at bounding box center [331, 469] width 201 height 15
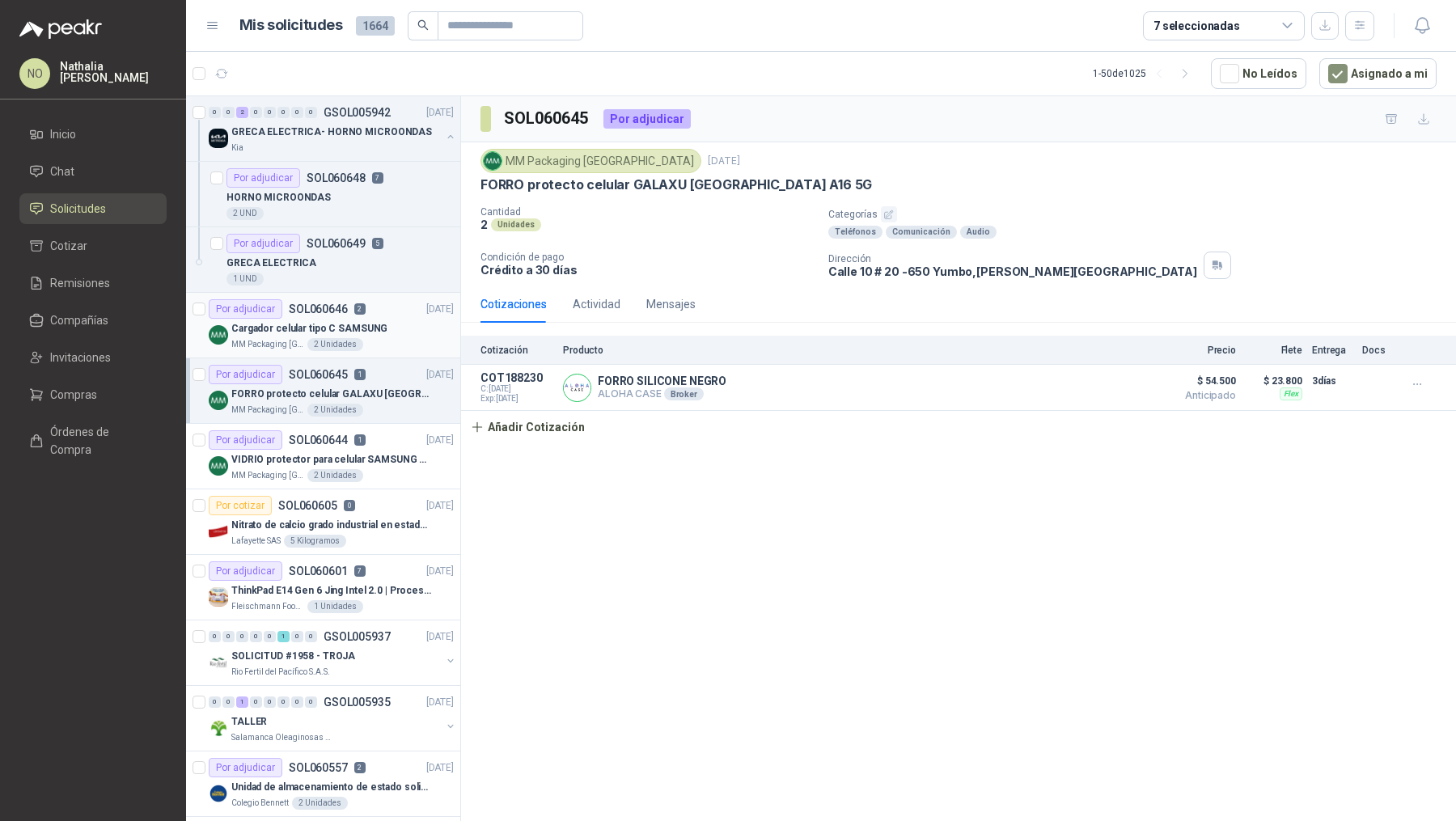
scroll to position [134, 0]
click at [372, 460] on p "VIDRIO protector para celular SAMSUNG GALAXI A16 5G" at bounding box center [331, 457] width 201 height 15
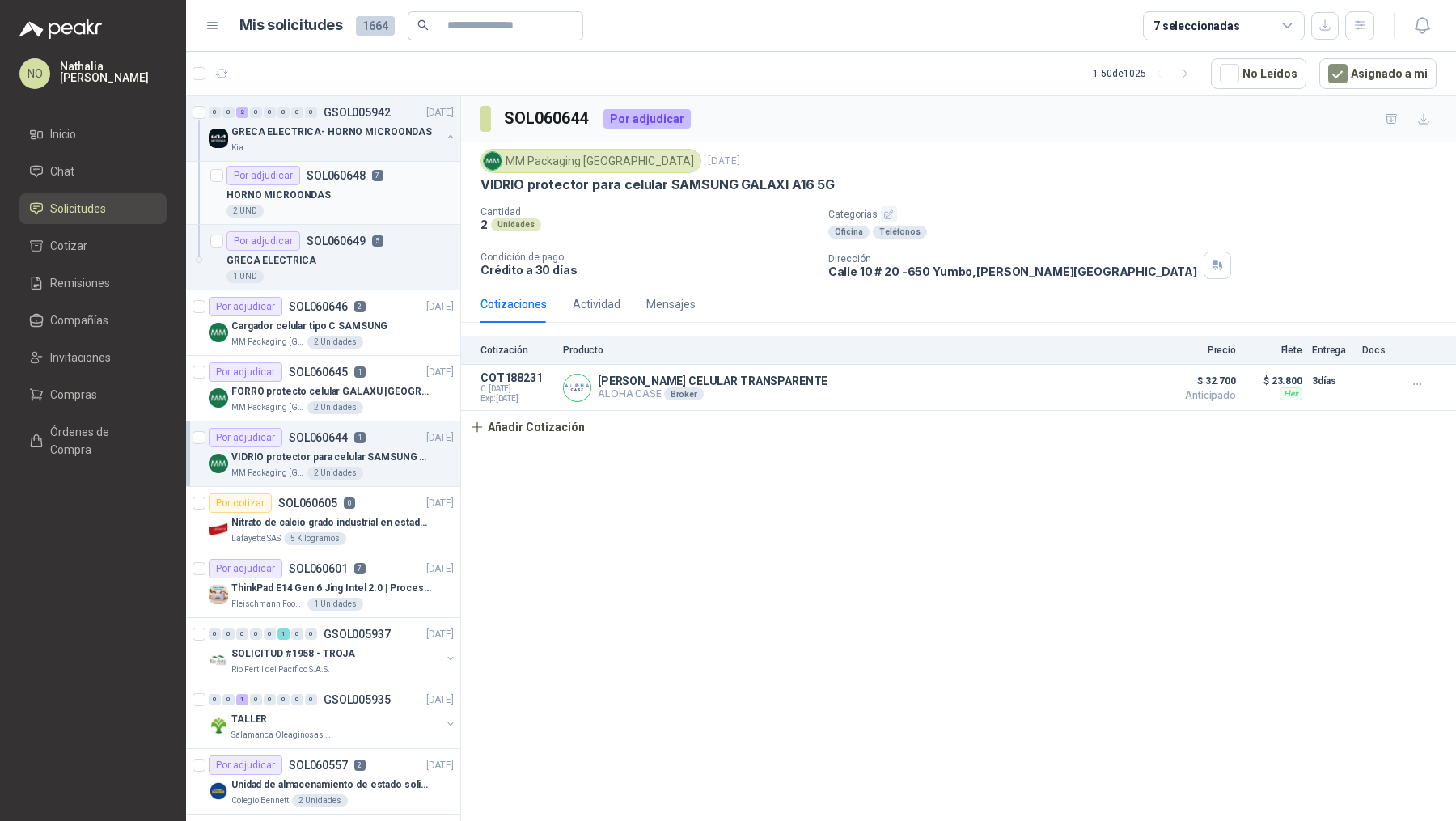
click at [364, 200] on div "HORNO MICROONDAS" at bounding box center [340, 195] width 227 height 19
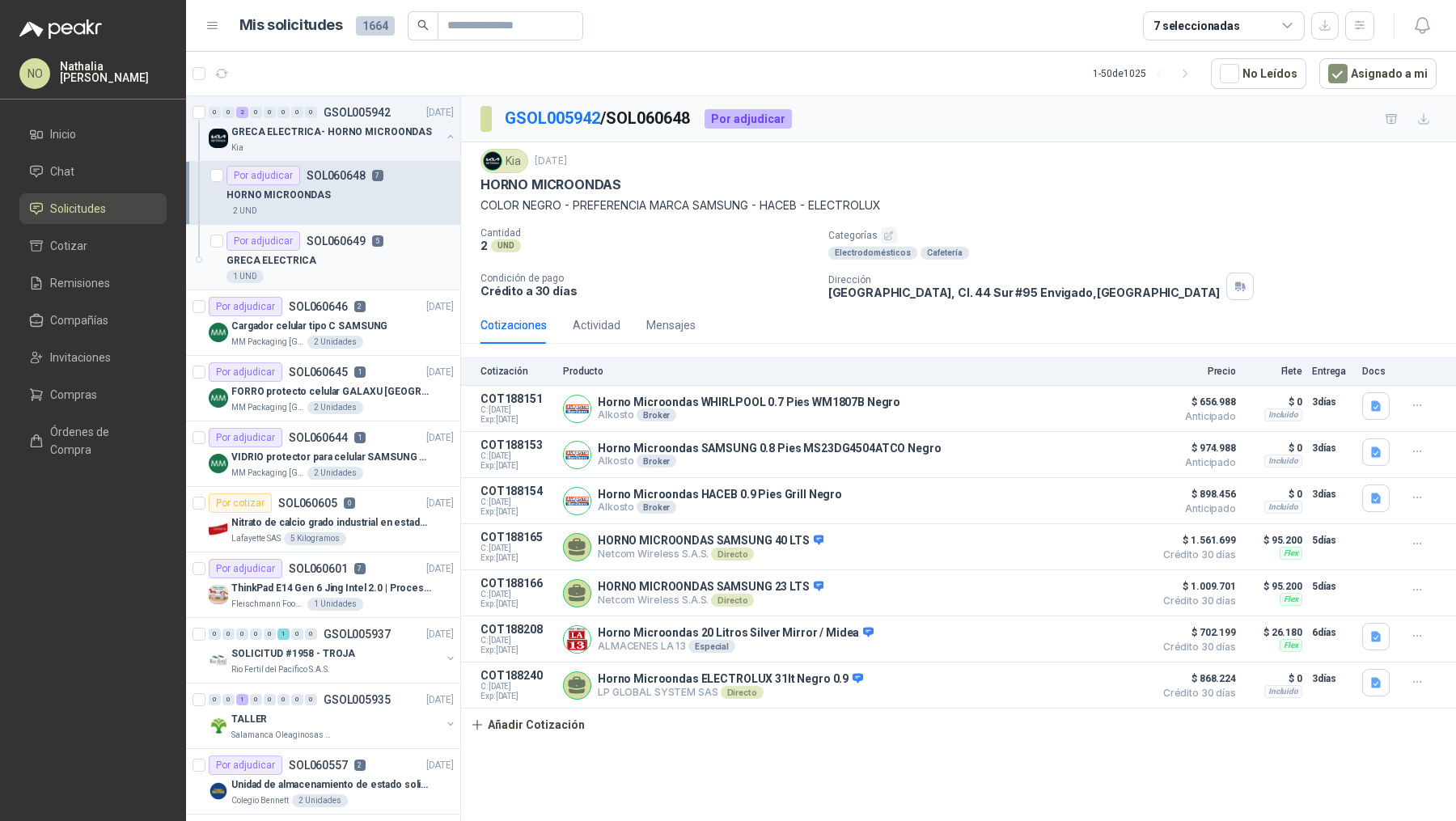
click at [351, 255] on div "GRECA ELECTRICA" at bounding box center [340, 261] width 227 height 19
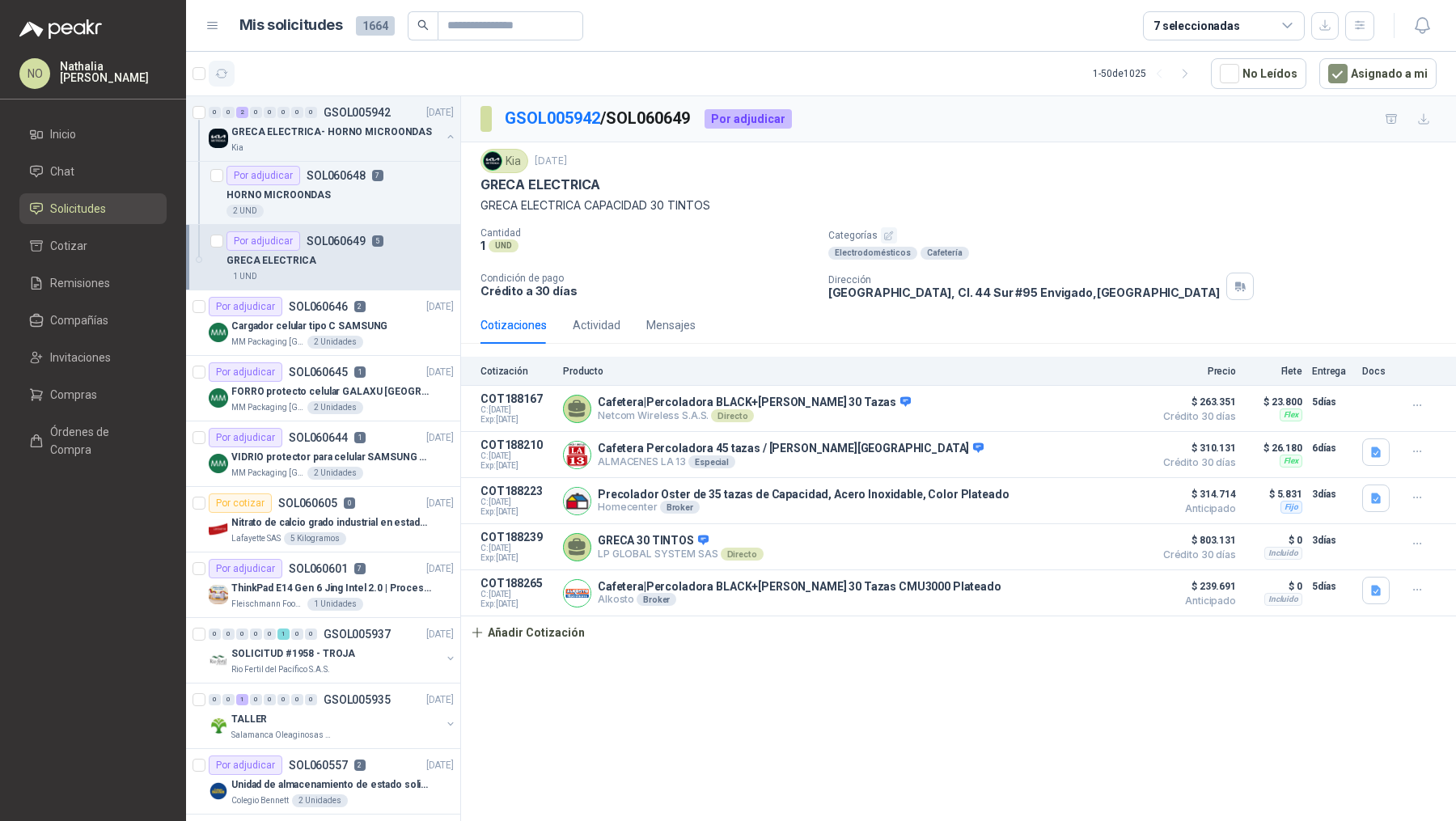
click at [220, 84] on button "button" at bounding box center [222, 74] width 26 height 26
click at [220, 77] on icon "button" at bounding box center [222, 74] width 13 height 13
click at [406, 196] on div "HORNO MICROONDAS" at bounding box center [340, 195] width 227 height 19
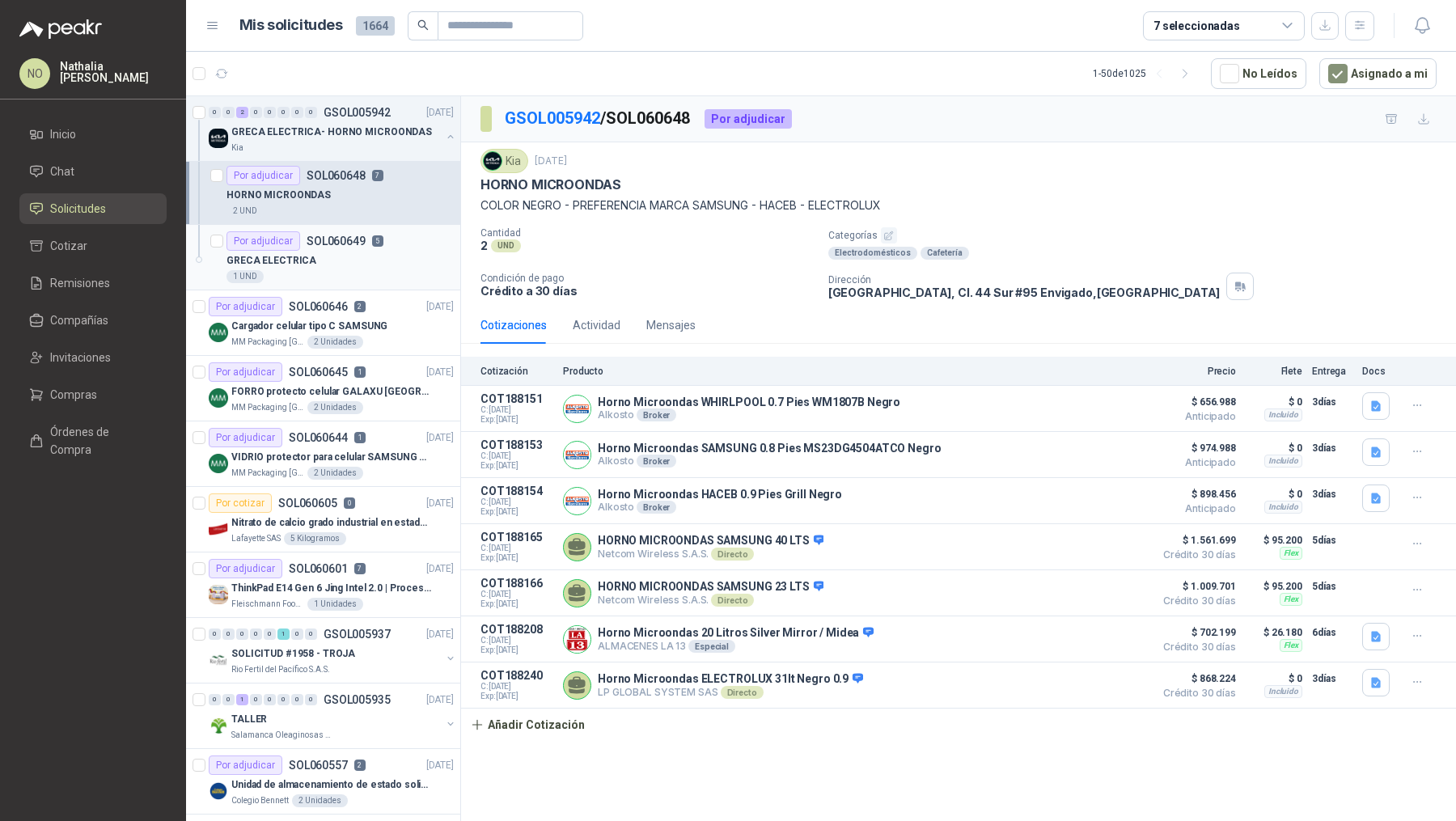
click at [400, 237] on div "Por adjudicar SOL060649 5" at bounding box center [340, 241] width 227 height 19
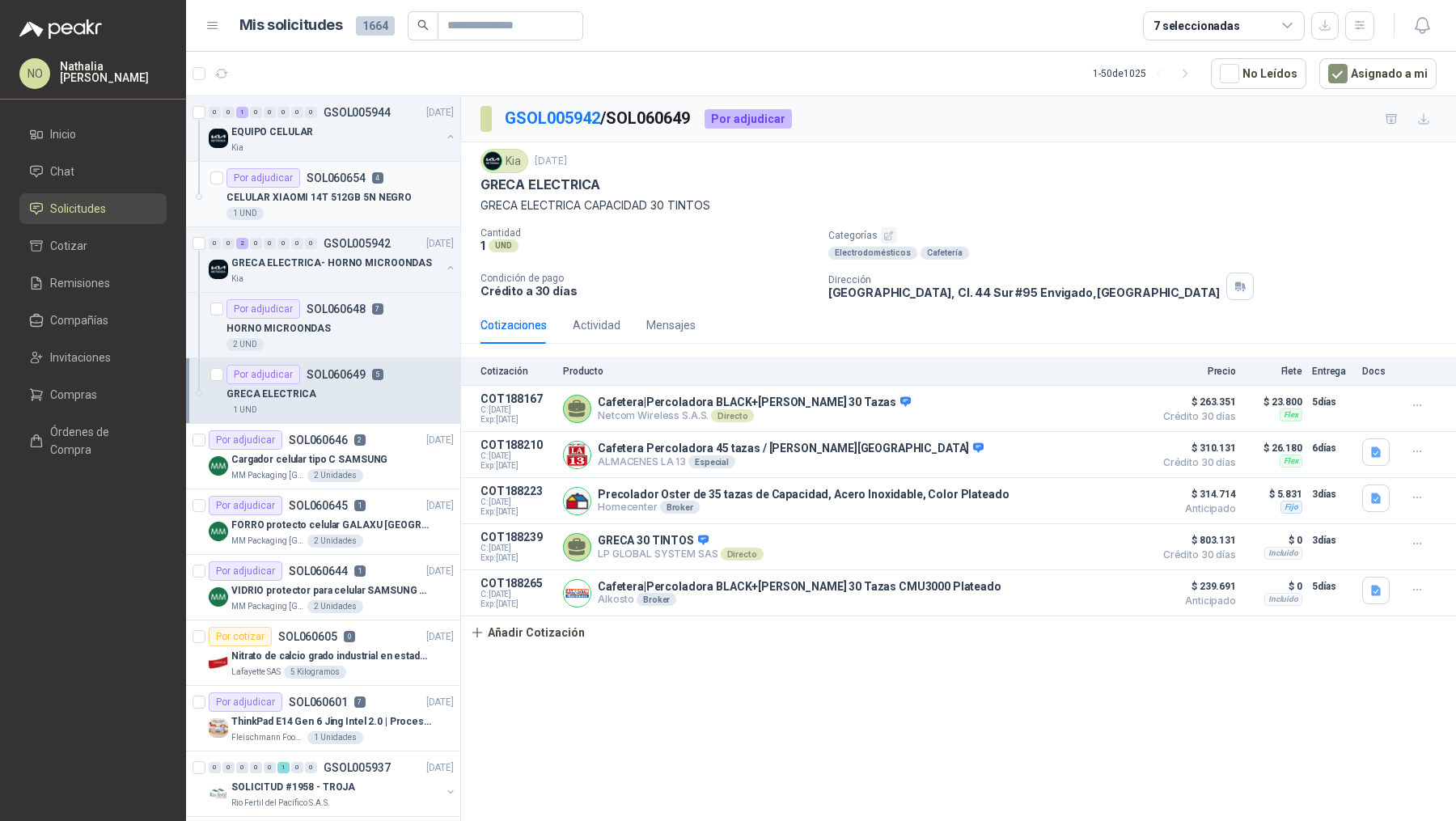
click at [372, 188] on div "CELULAR XIAOMI 14T 512GB 5N NEGRO" at bounding box center [340, 198] width 227 height 19
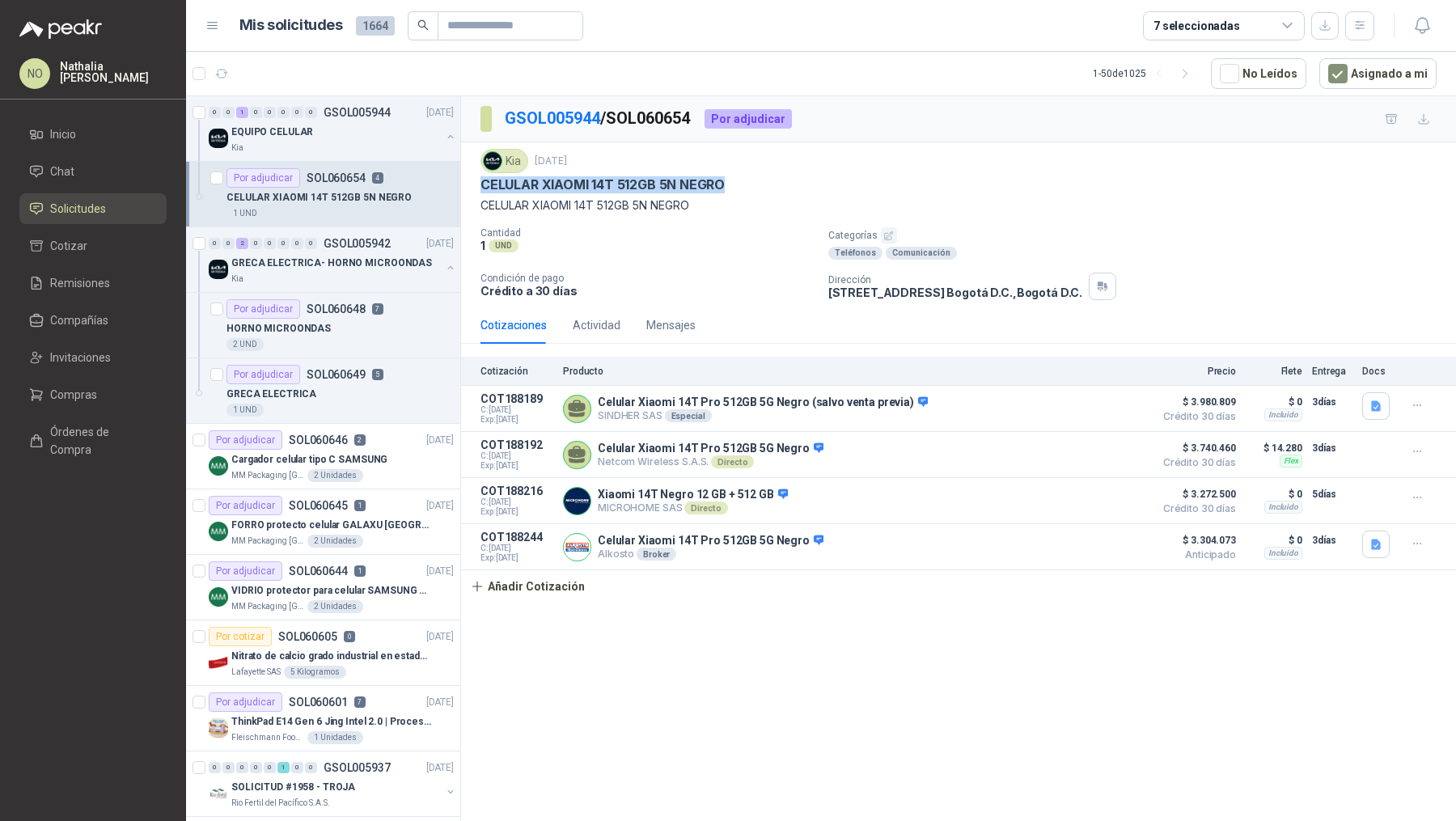
drag, startPoint x: 482, startPoint y: 184, endPoint x: 755, endPoint y: 192, distance: 273.1
click at [755, 192] on div "Kia [DATE] CELULAR XIAOMI 14T 512GB 5N NEGRO CELULAR XIAOMI 14T 512GB 5N NEGRO" at bounding box center [958, 181] width 956 height 66
copy p "CELULAR XIAOMI 14T 512GB 5N NEGRO"
drag, startPoint x: 478, startPoint y: 209, endPoint x: 774, endPoint y: 218, distance: 296.1
click at [774, 218] on div "Kia [DATE] CELULAR XIAOMI 14T 512GB 5N NEGRO CELULAR XIAOMI 14T 512GB 5N NEGRO …" at bounding box center [959, 224] width 995 height 164
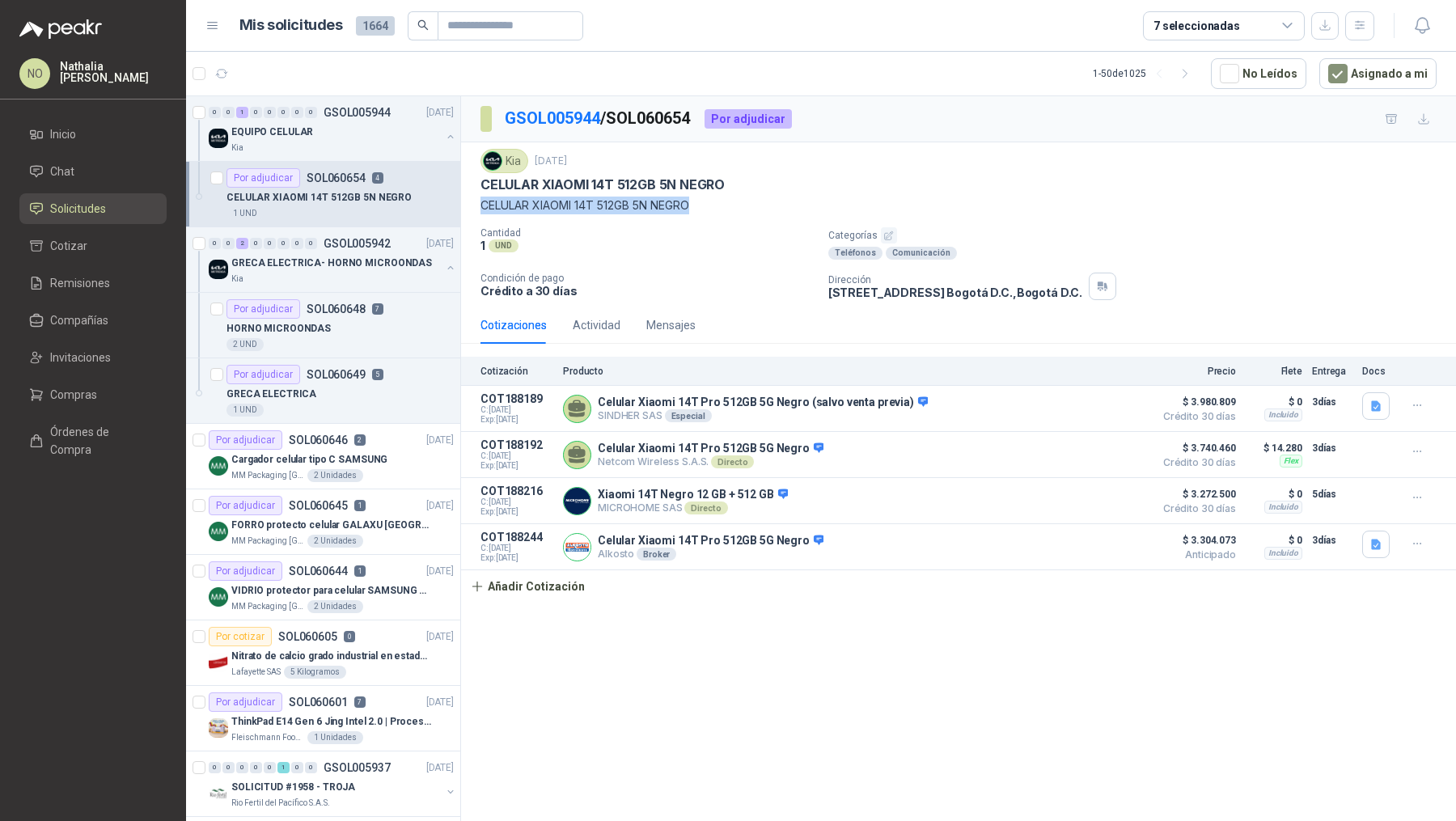
copy p "CELULAR XIAOMI 14T 512GB 5N NEGRO"
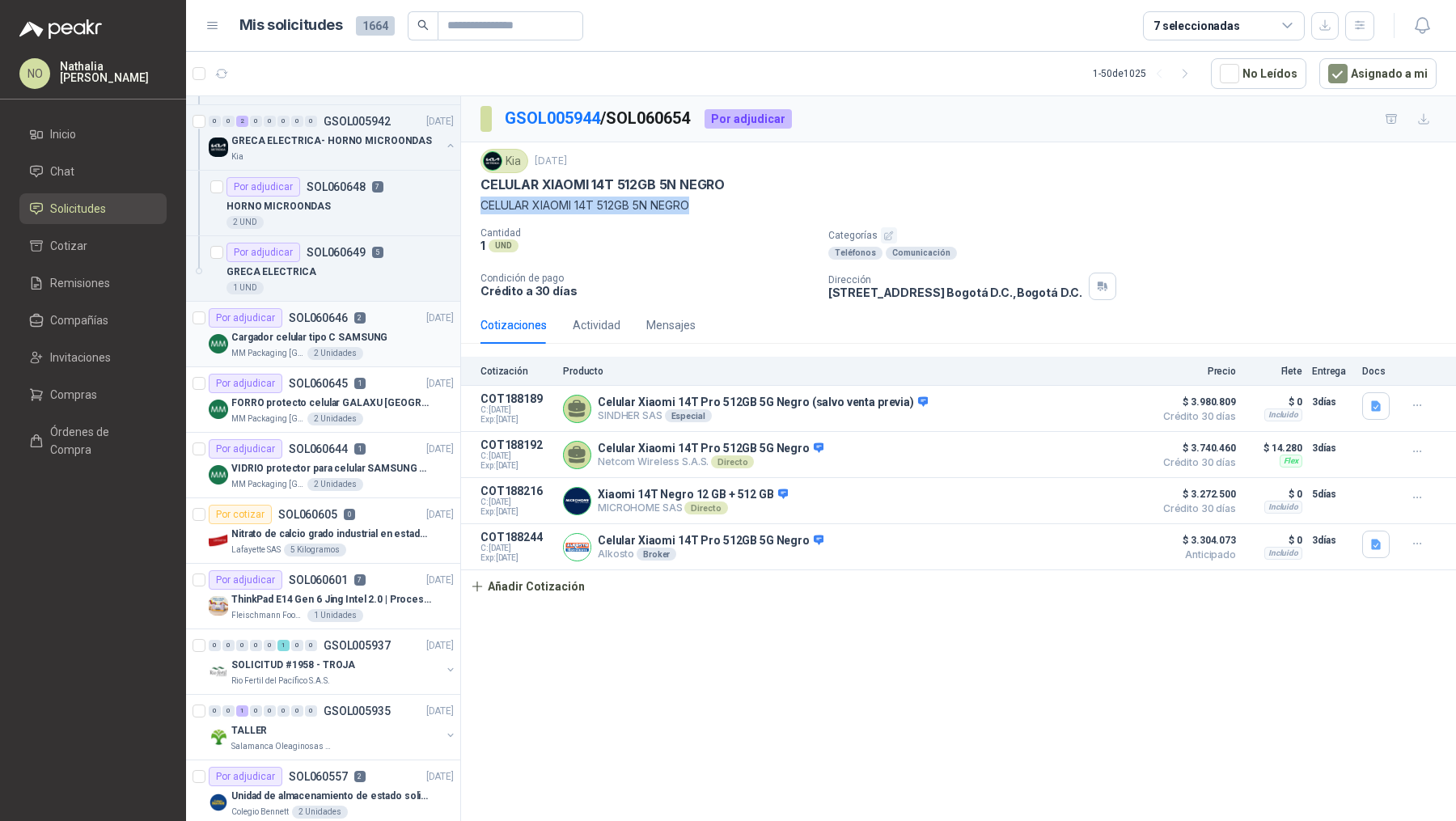
scroll to position [136, 0]
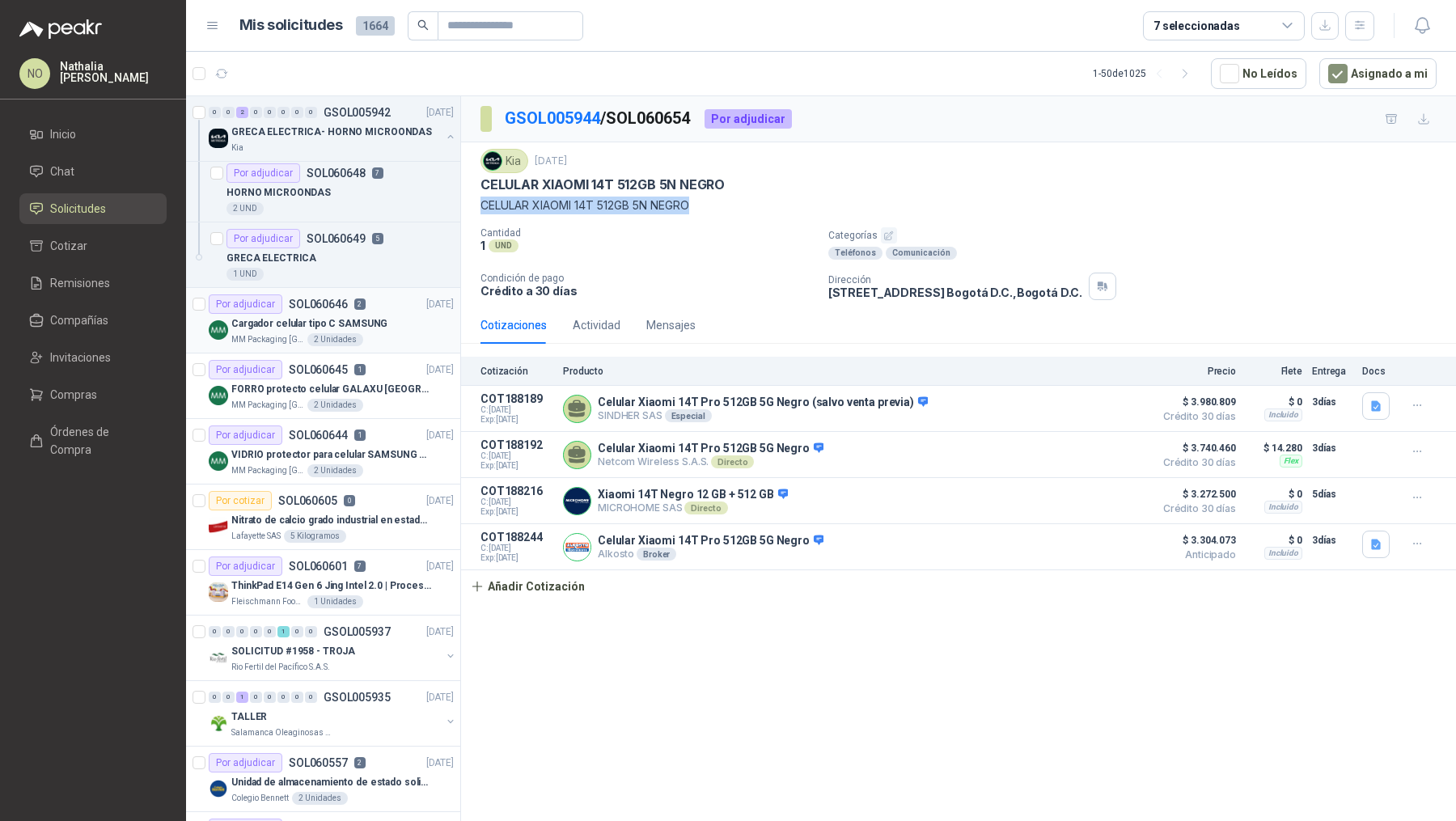
click at [383, 427] on div "Por adjudicar SOL060644 1 [DATE]" at bounding box center [331, 435] width 245 height 19
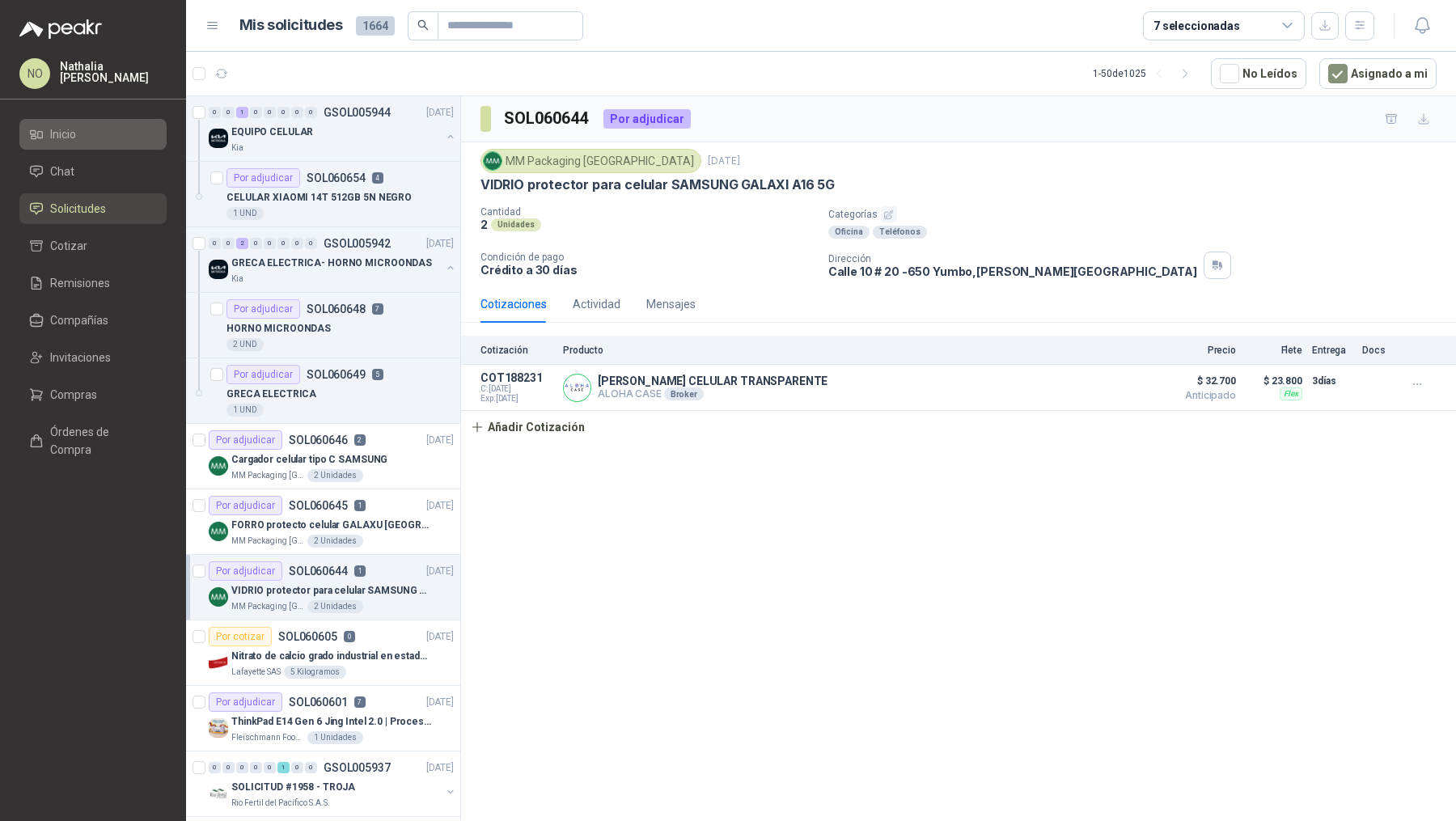
click at [95, 130] on li "Inicio" at bounding box center [93, 134] width 128 height 18
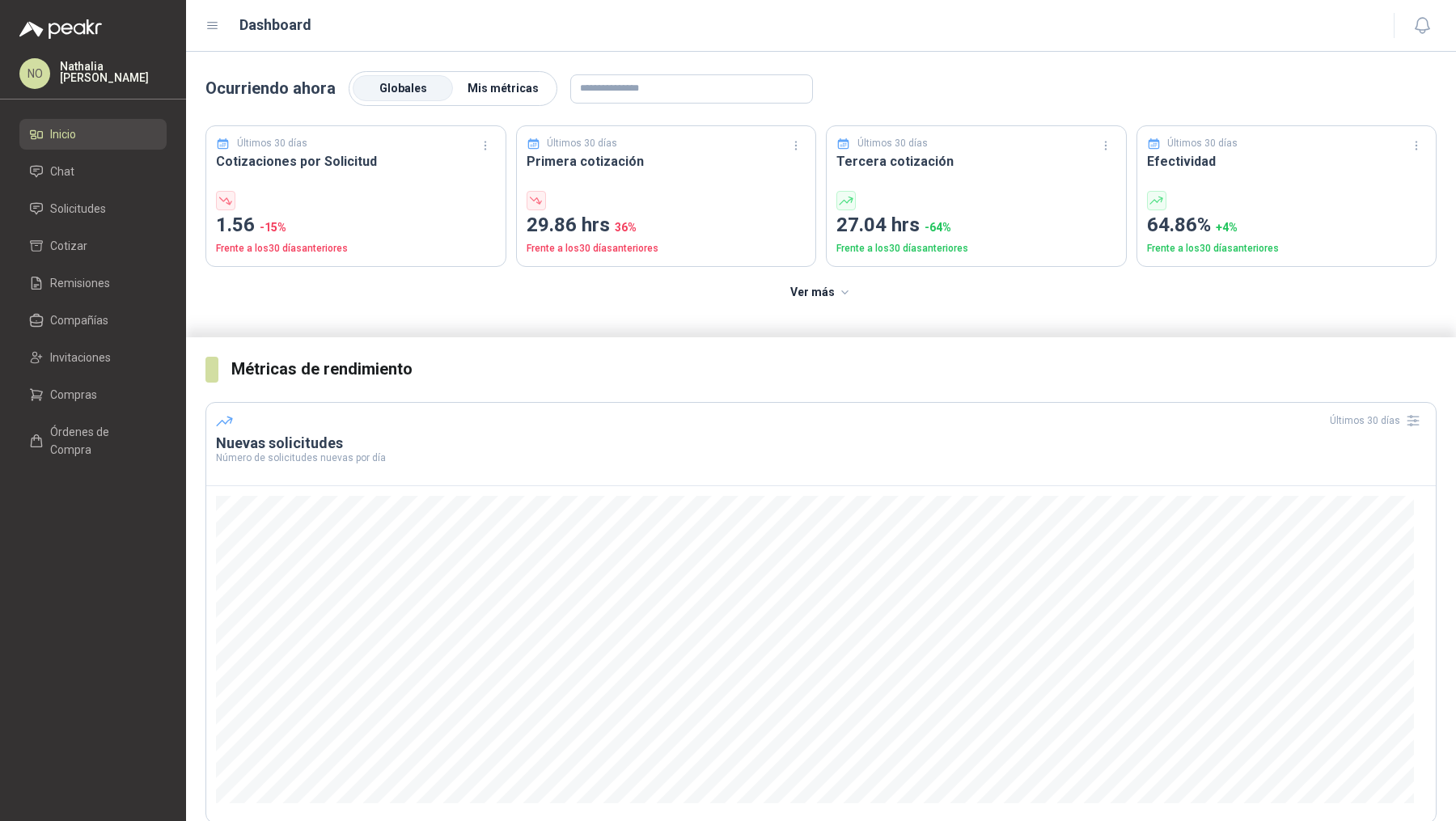
click at [510, 85] on span "Mis métricas" at bounding box center [503, 89] width 72 height 13
click at [82, 210] on span "Solicitudes" at bounding box center [78, 208] width 55 height 18
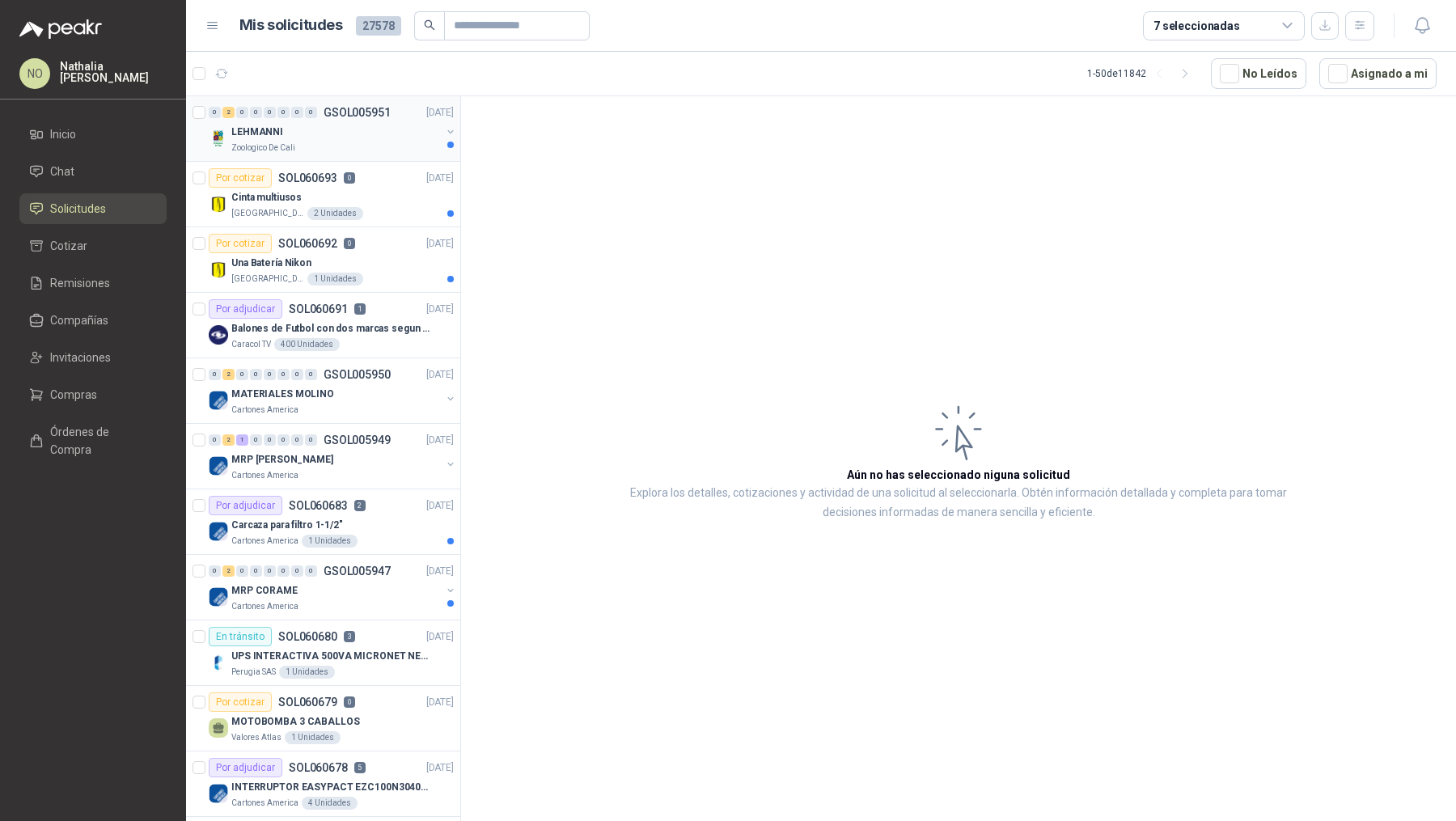
click at [272, 152] on p "Zoologico De Cali" at bounding box center [263, 148] width 64 height 13
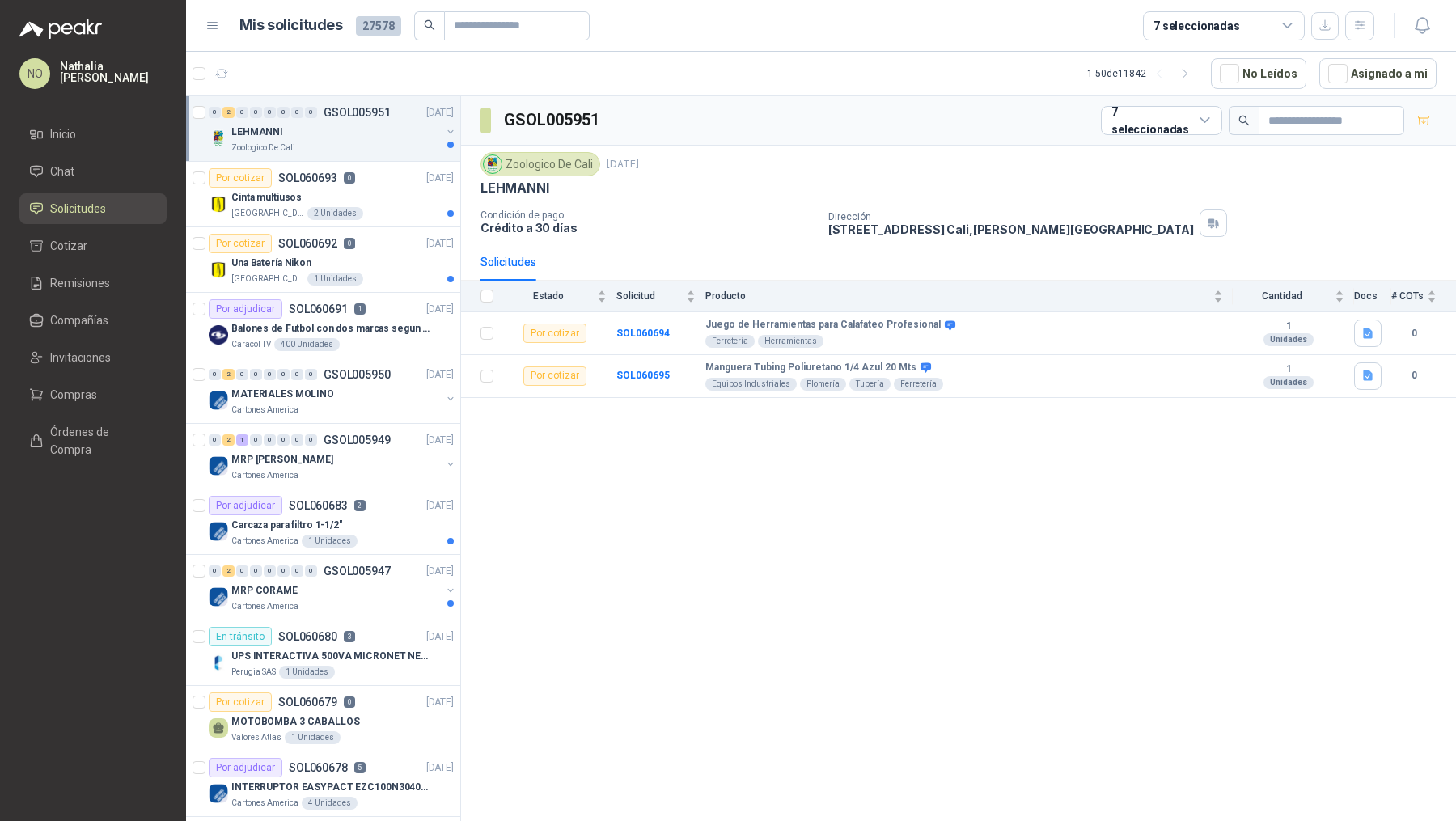
click at [272, 152] on p "Zoologico De Cali" at bounding box center [263, 148] width 64 height 13
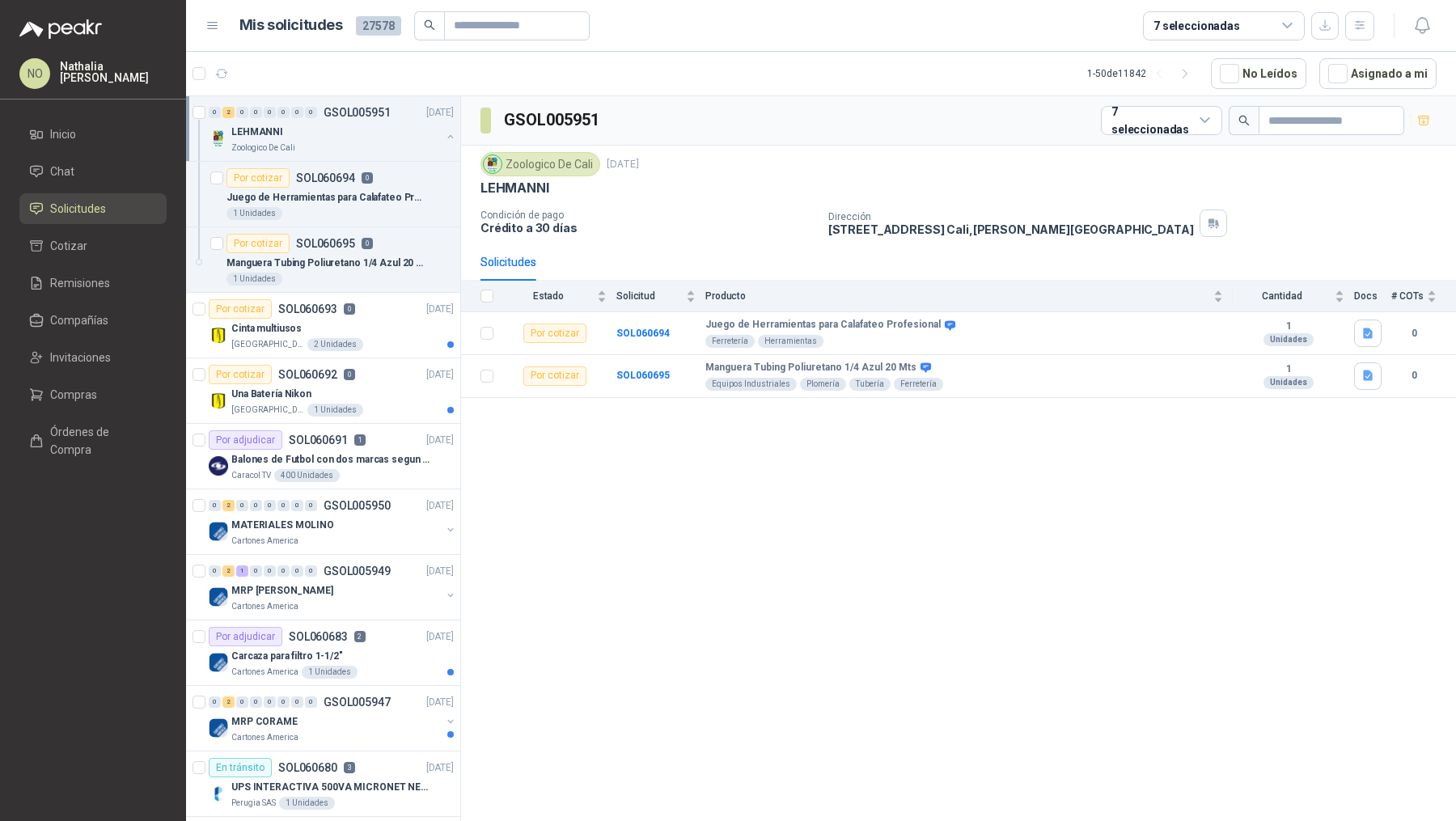
click at [272, 152] on p "Zoologico De Cali" at bounding box center [263, 148] width 64 height 13
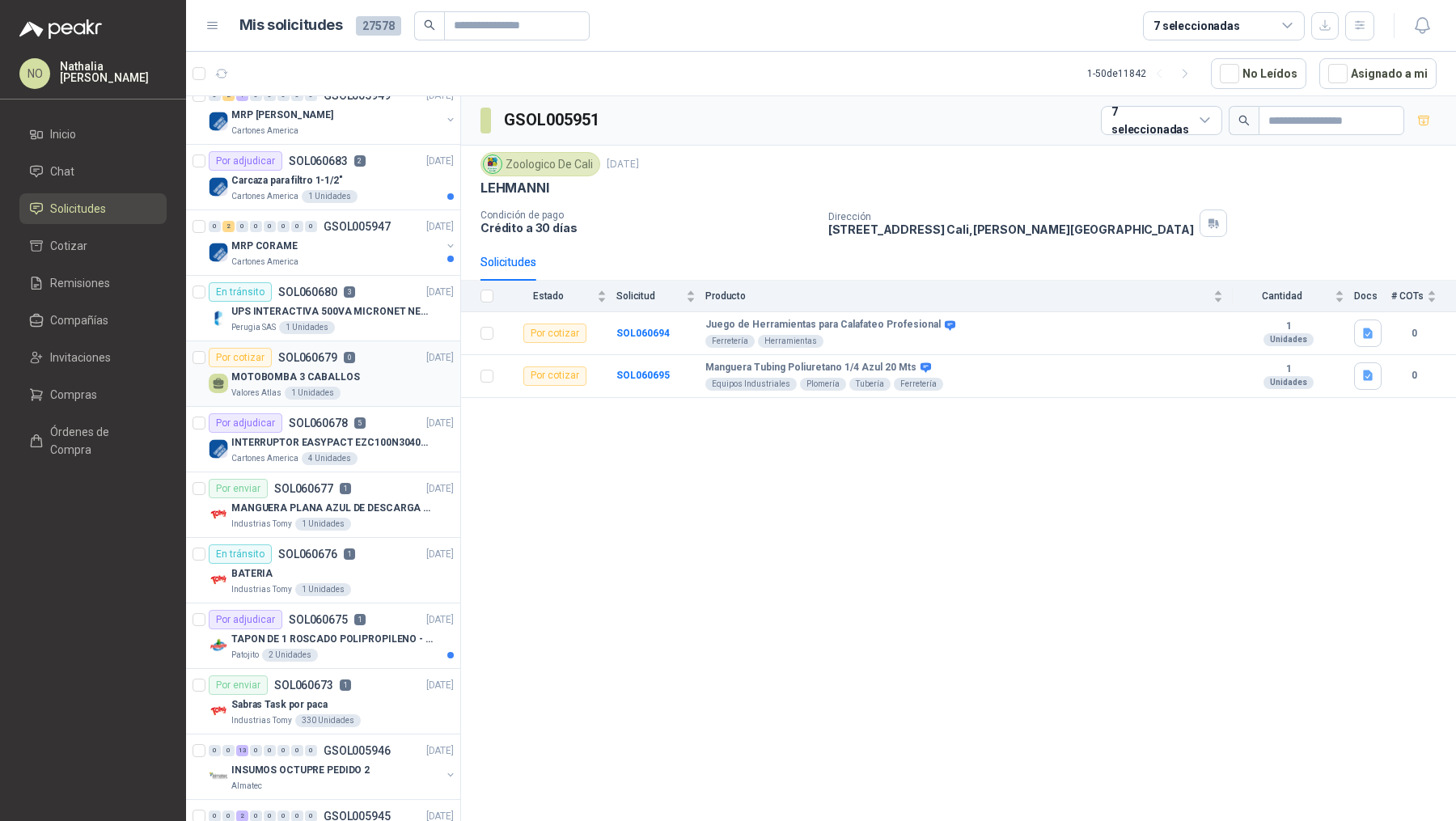
scroll to position [347, 0]
click at [381, 357] on div "Por cotizar SOL060679 0 [DATE]" at bounding box center [331, 356] width 245 height 19
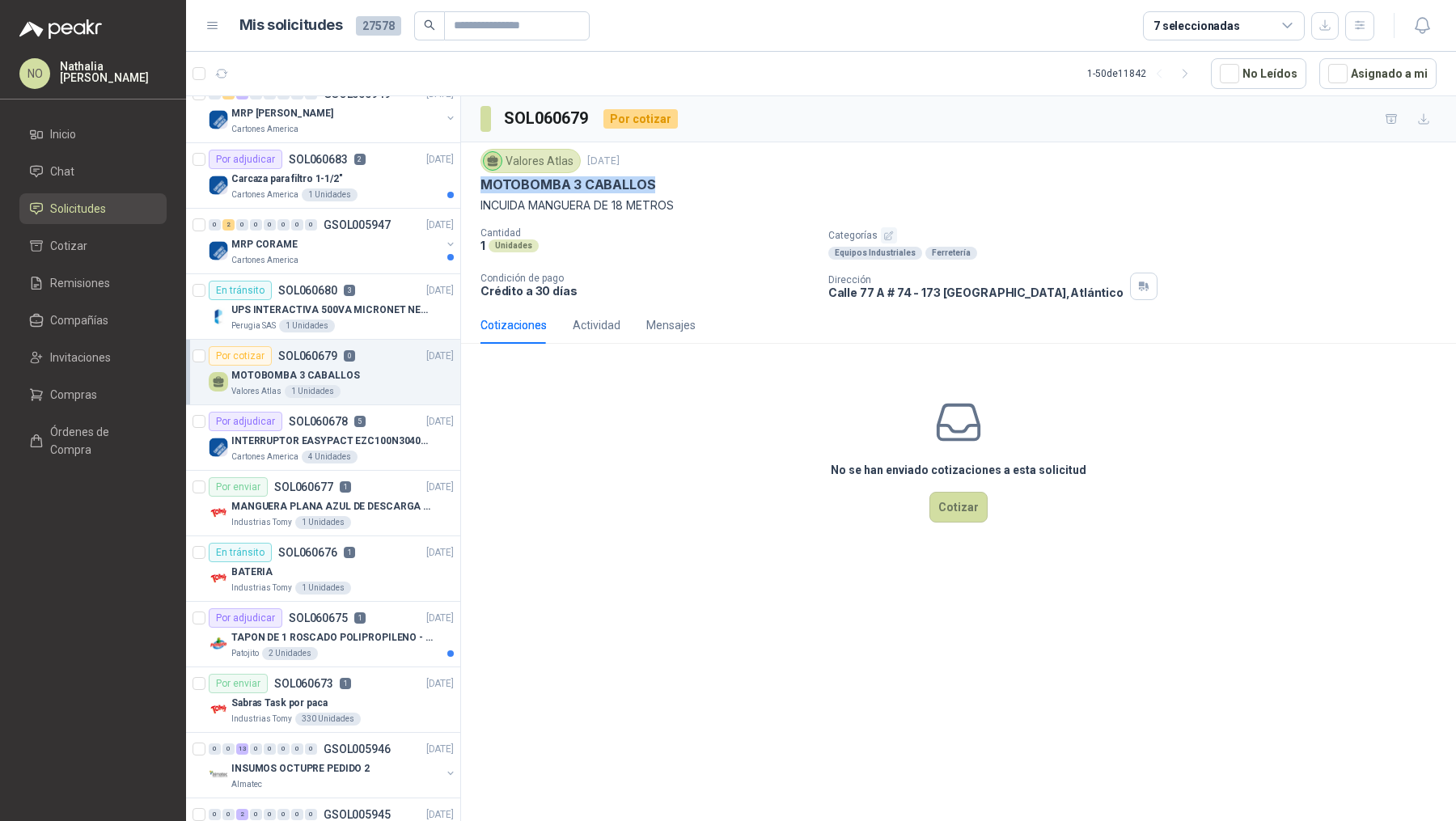
drag, startPoint x: 481, startPoint y: 181, endPoint x: 699, endPoint y: 184, distance: 218.0
click at [699, 184] on div "MOTOBOMBA 3 CABALLOS" at bounding box center [958, 185] width 956 height 17
copy p "MOTOBOMBA 3 CABALLOS"
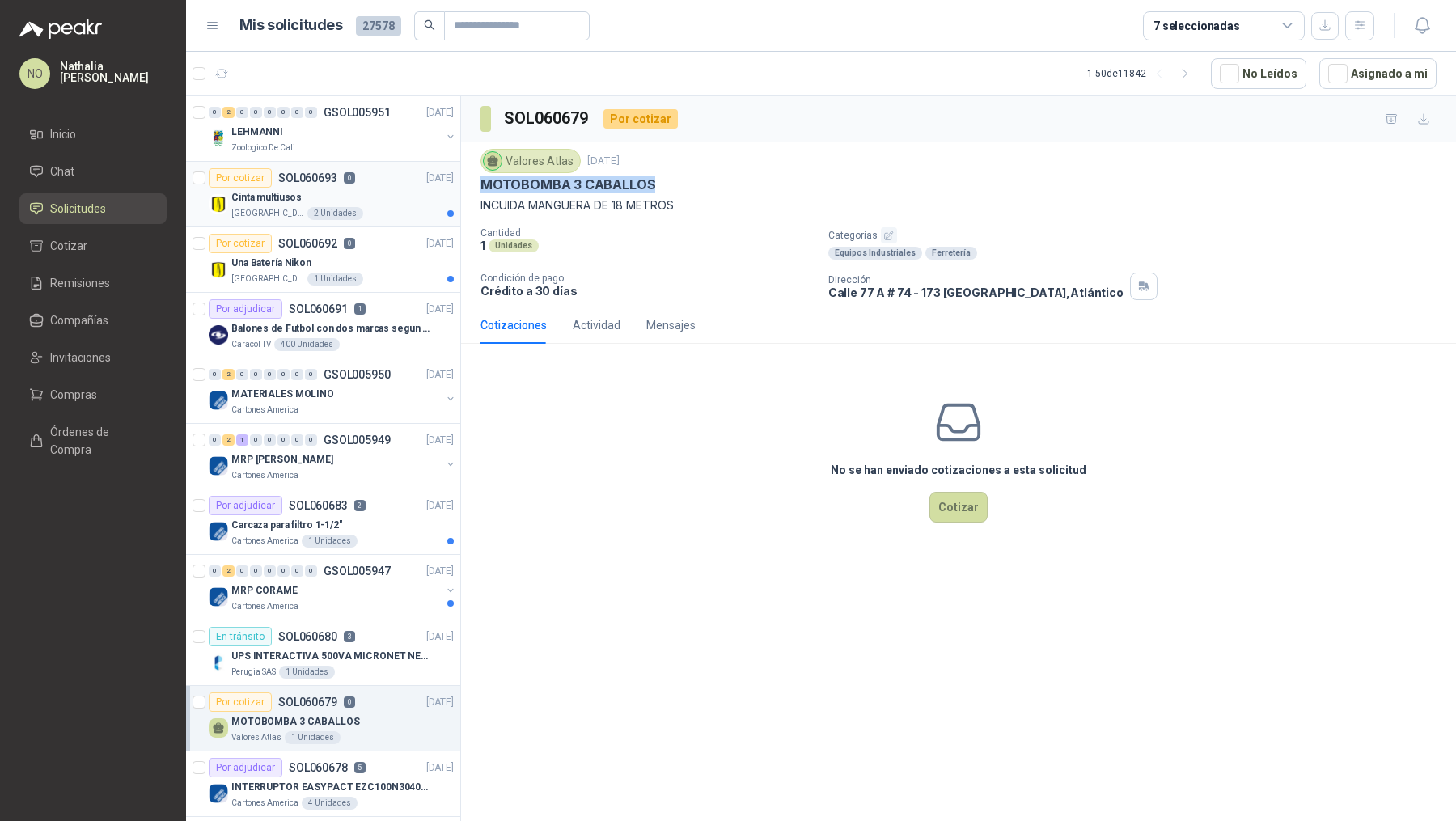
click at [328, 220] on article "Por cotizar SOL060693 0 [DATE] Cinta multiusos [GEOGRAPHIC_DATA] 2 Unidades" at bounding box center [323, 194] width 274 height 66
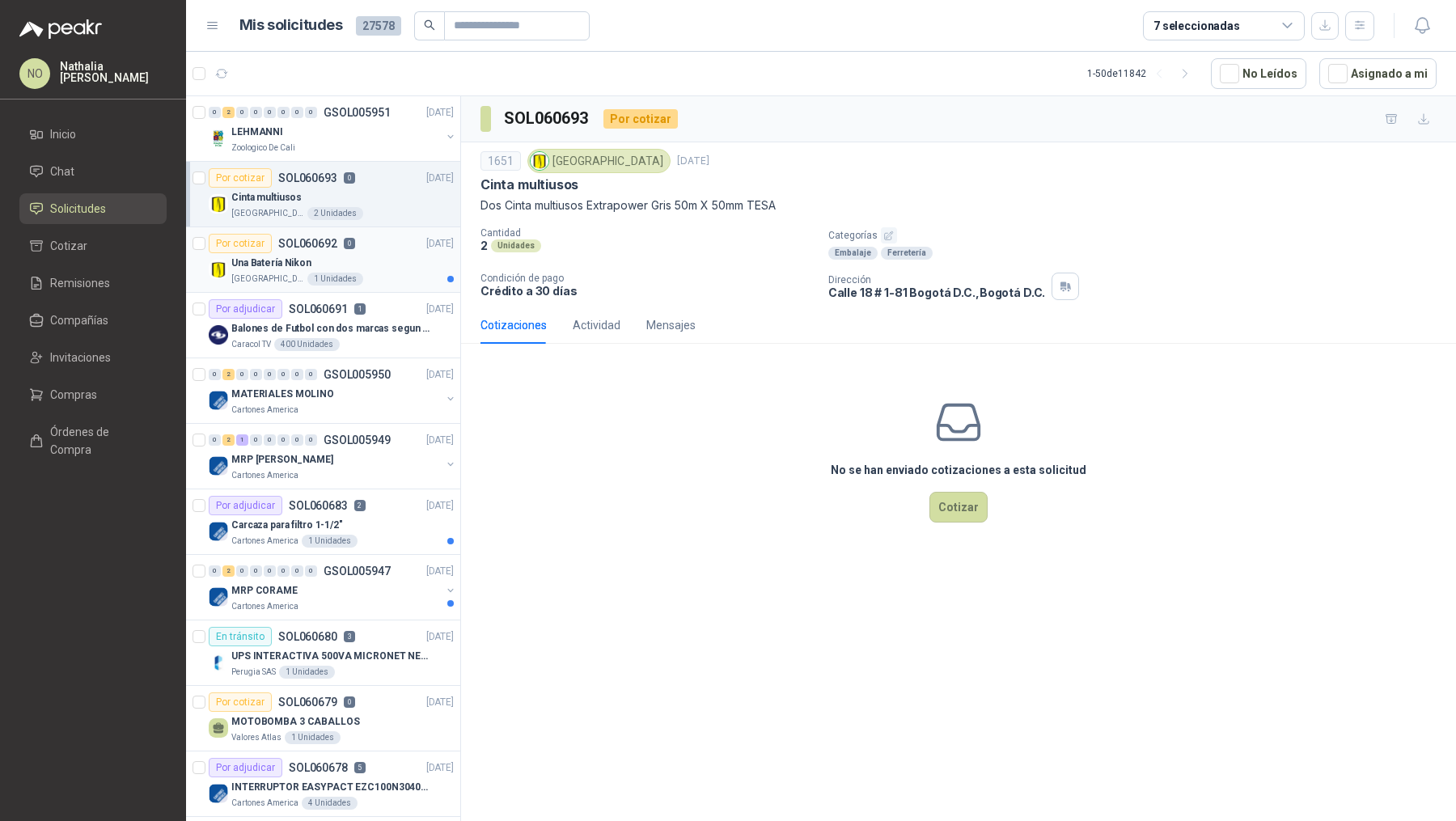
click at [344, 253] on div "Una Batería Nikon" at bounding box center [342, 263] width 222 height 19
